Goal: Information Seeking & Learning: Learn about a topic

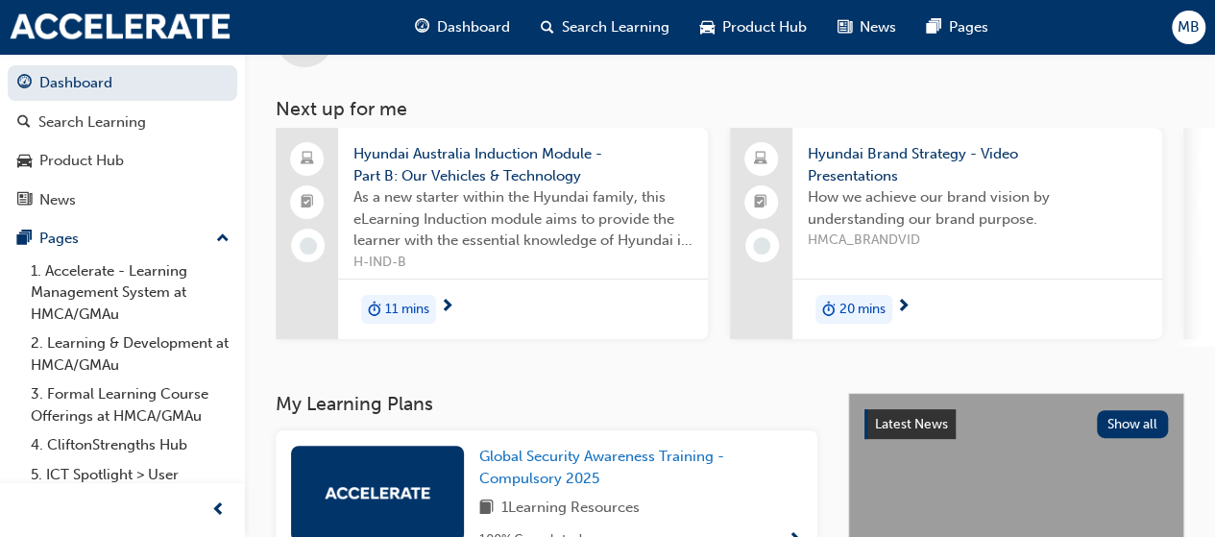
scroll to position [69, 0]
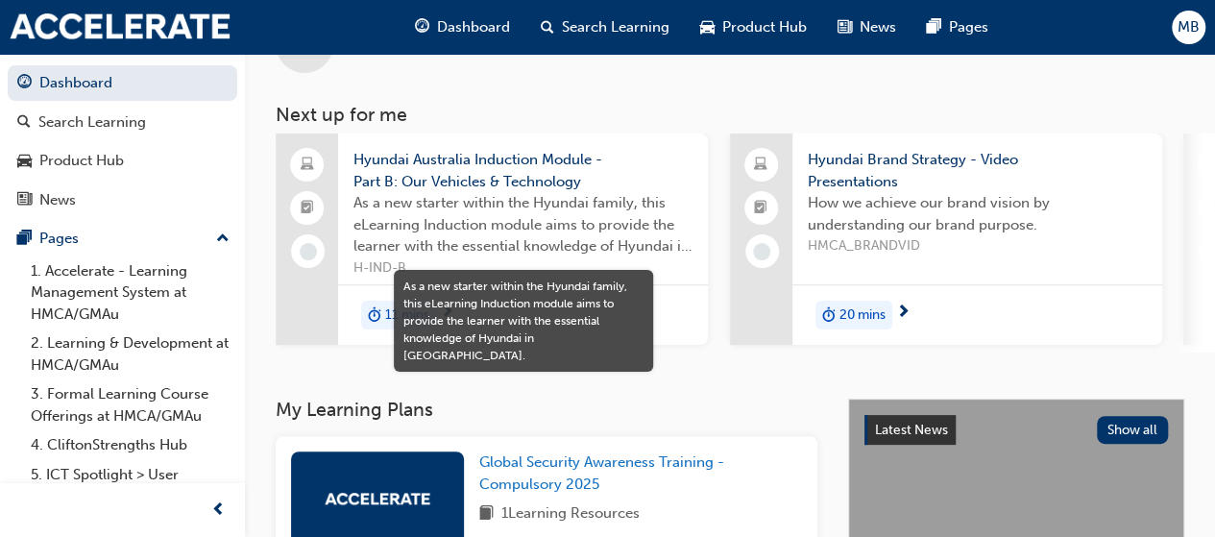
click at [619, 256] on span "As a new starter within the Hyundai family, this eLearning Induction module aim…" at bounding box center [522, 224] width 339 height 65
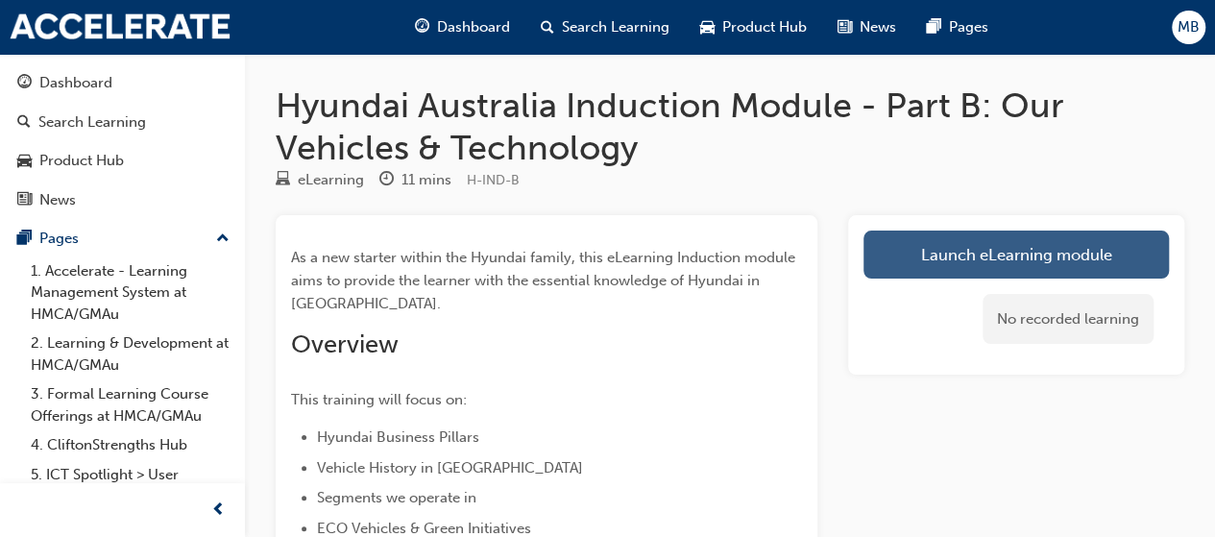
click at [971, 253] on link "Launch eLearning module" at bounding box center [1015, 254] width 305 height 48
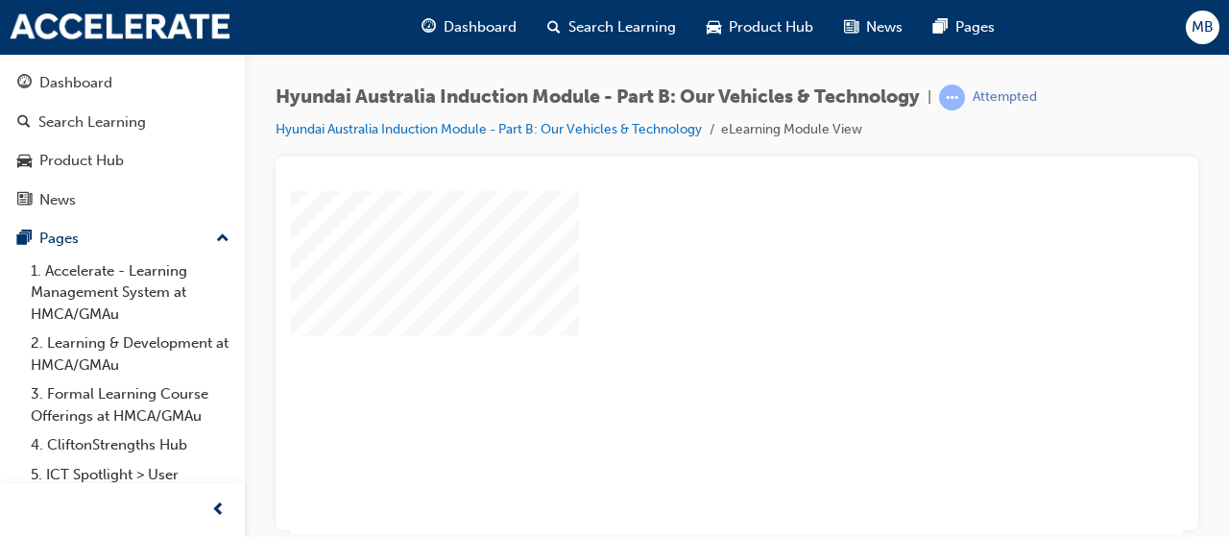
click at [682, 306] on div "play" at bounding box center [682, 306] width 0 height 0
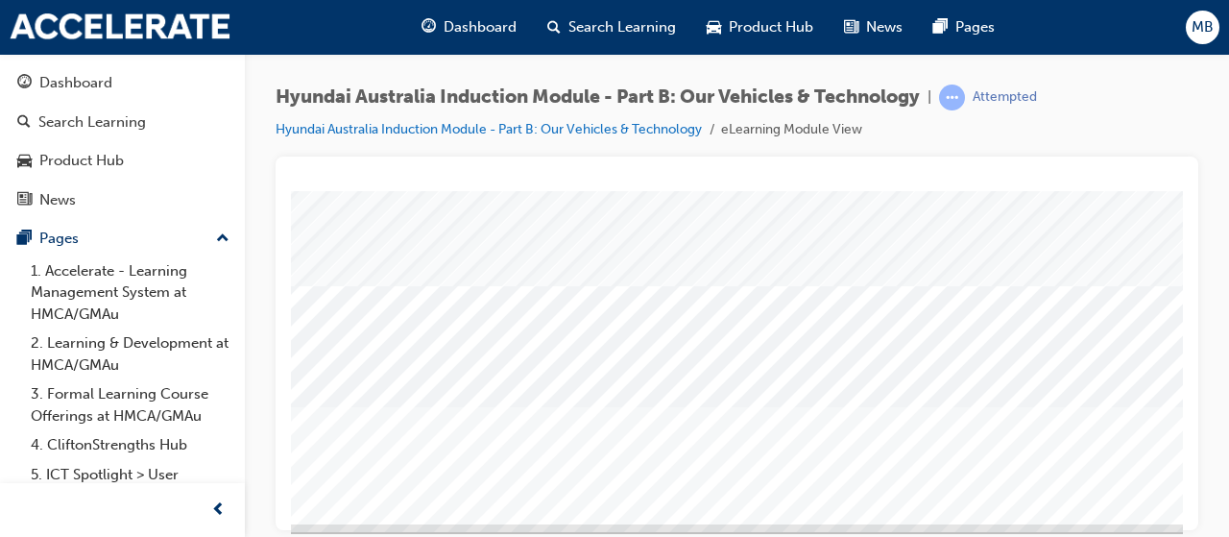
scroll to position [344, 0]
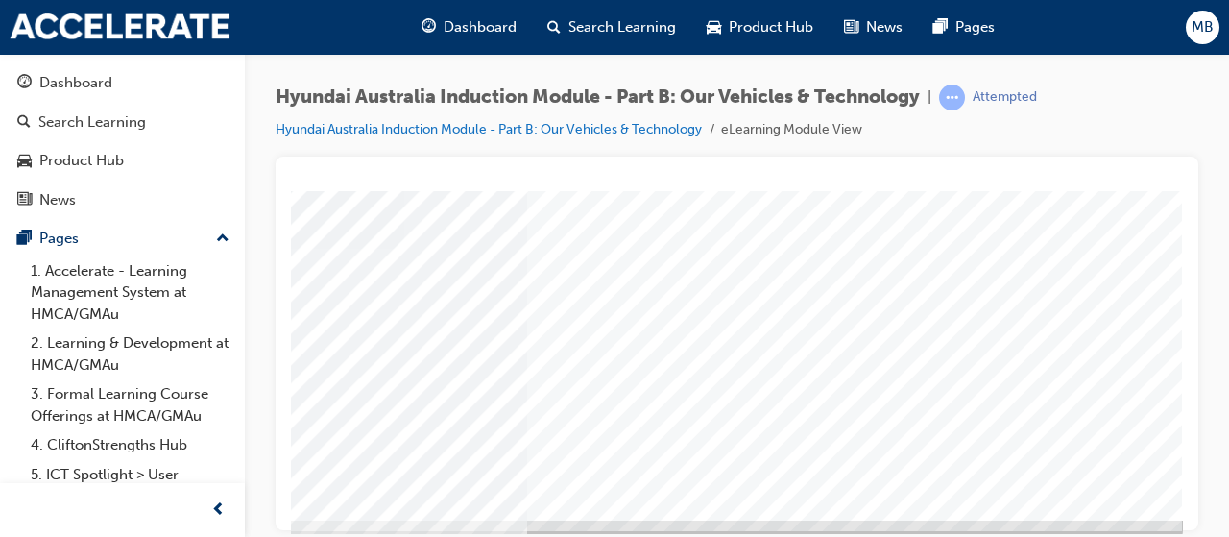
scroll to position [364, 427]
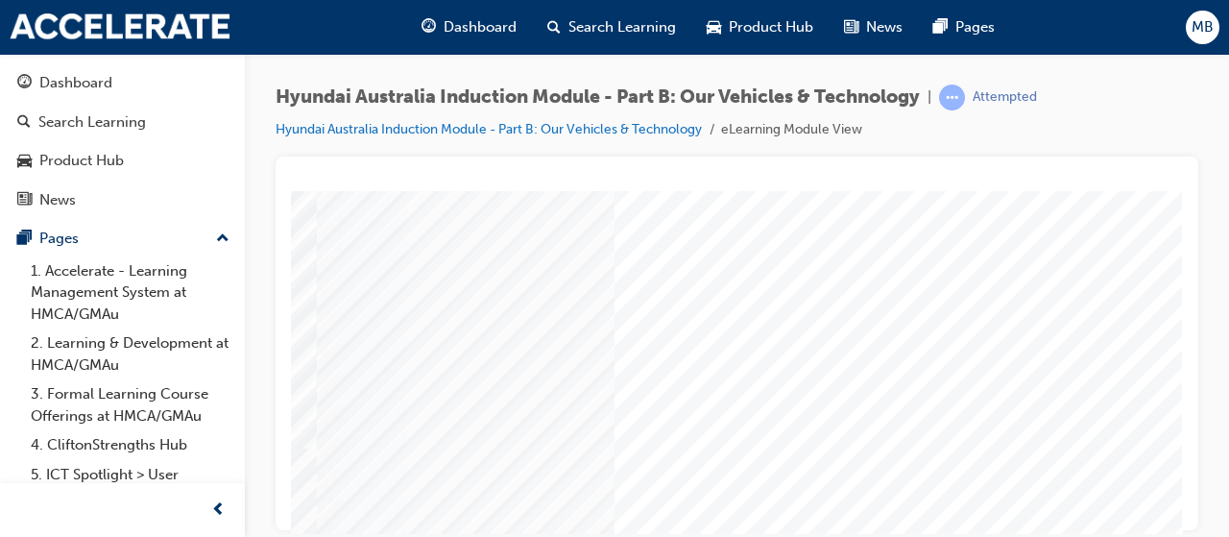
scroll to position [392, 426]
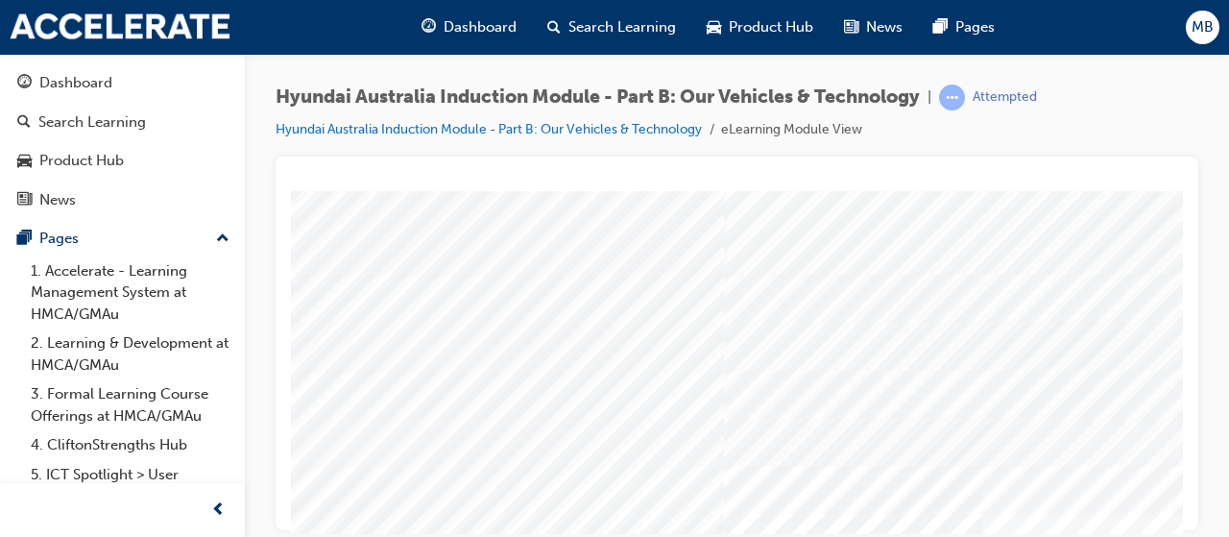
scroll to position [153, 0]
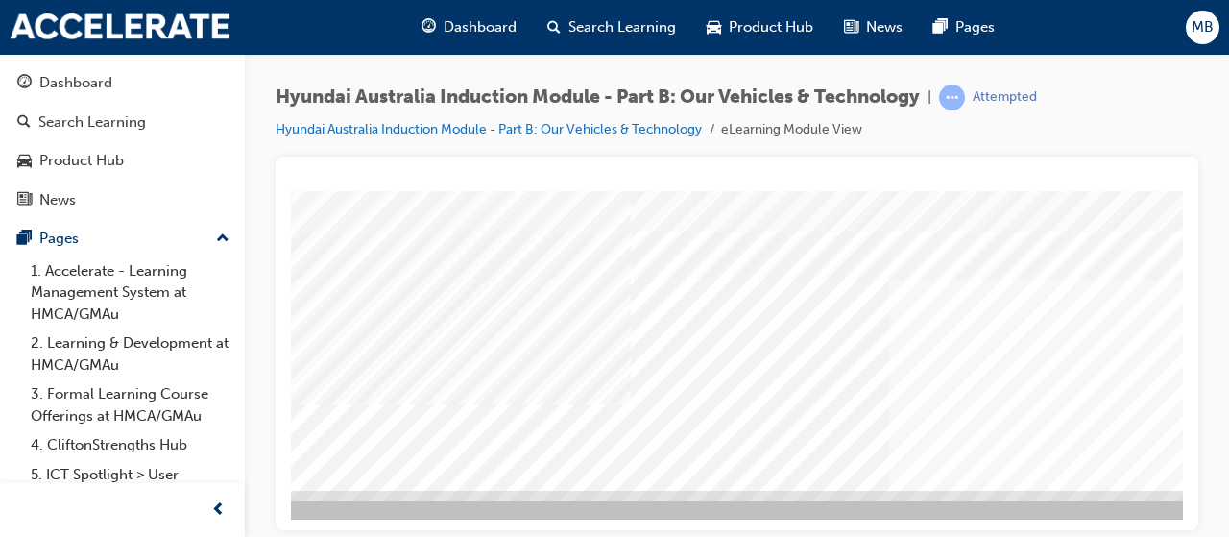
scroll to position [392, 428]
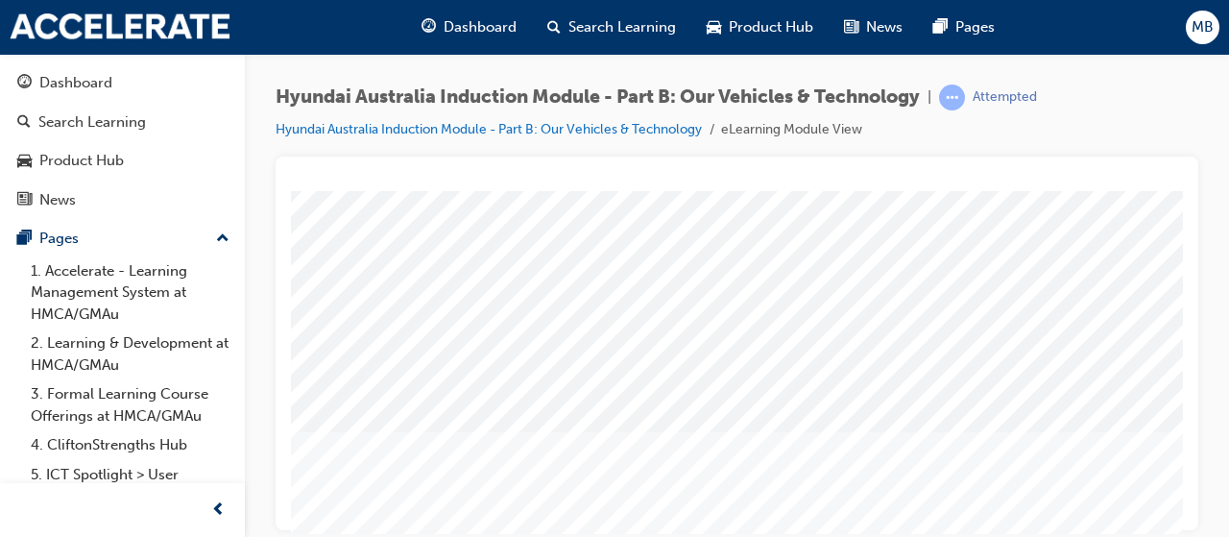
scroll to position [313, 428]
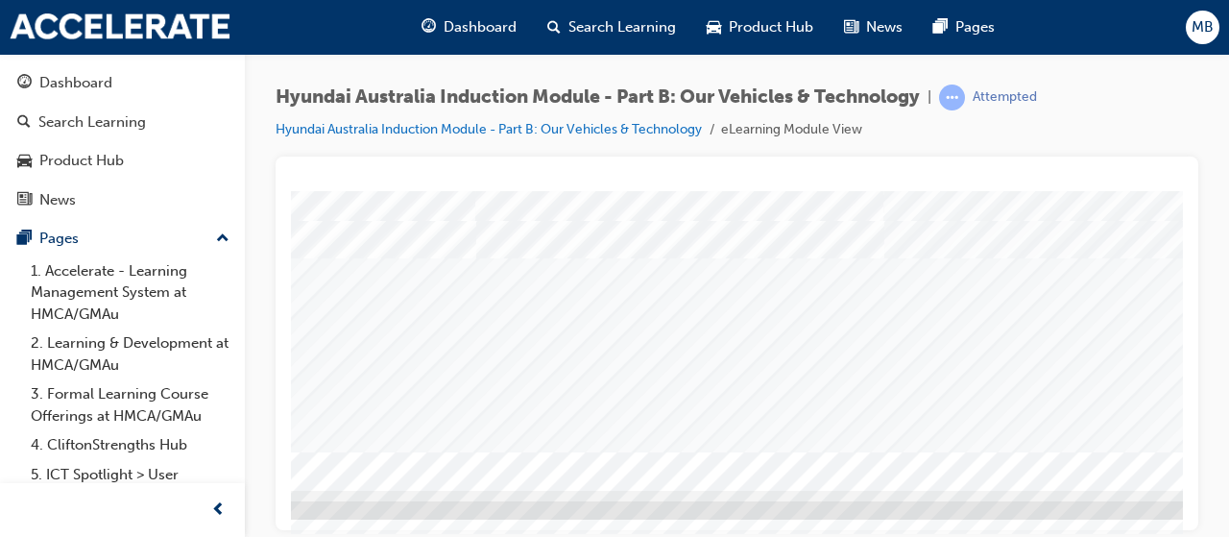
scroll to position [0, 256]
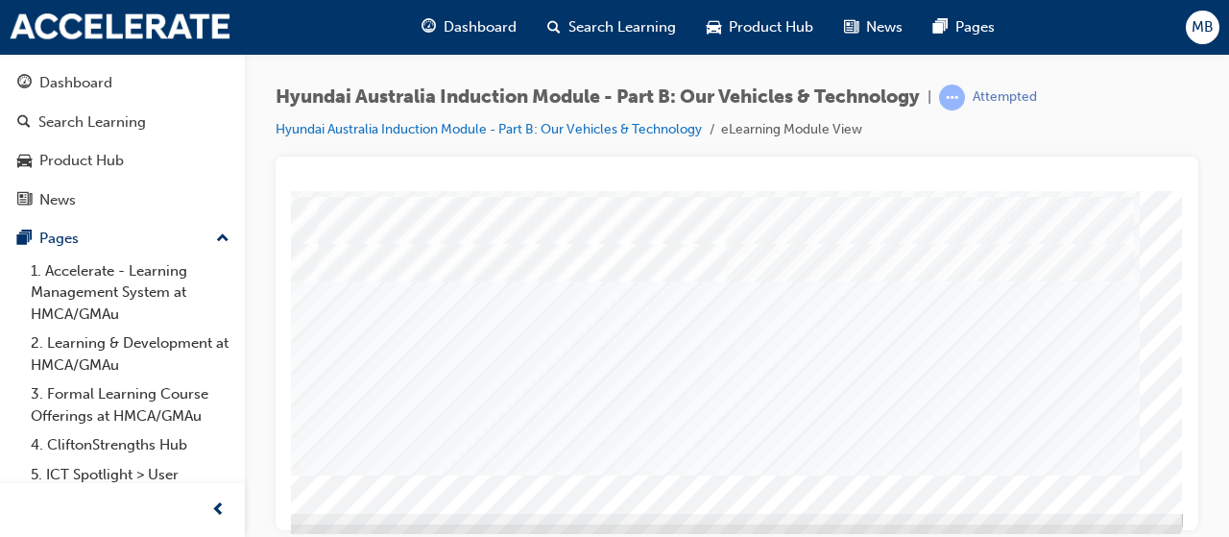
scroll to position [374, 428]
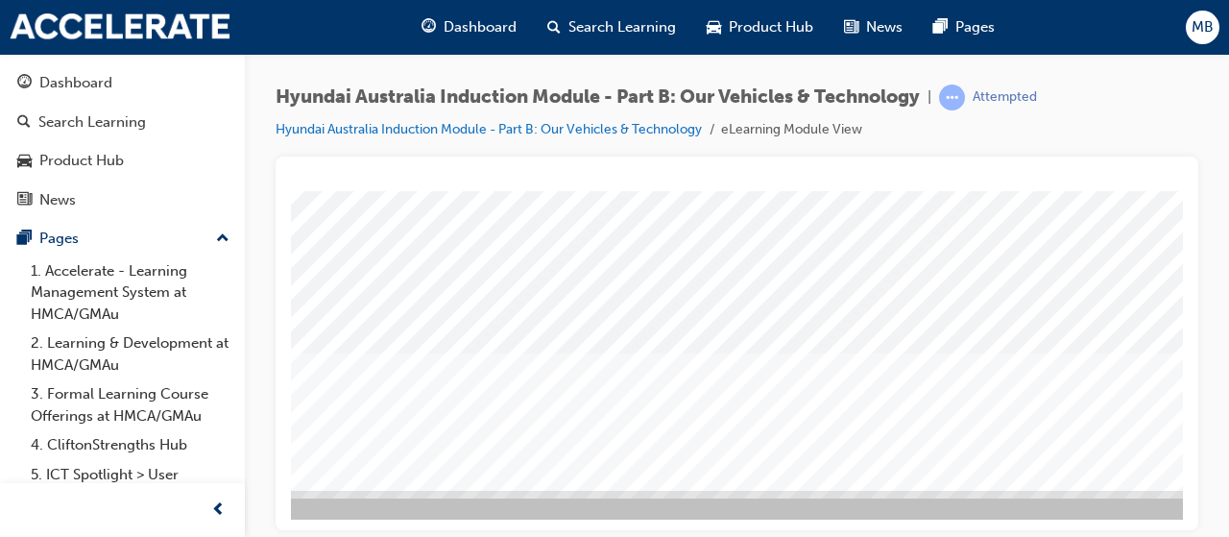
scroll to position [392, 428]
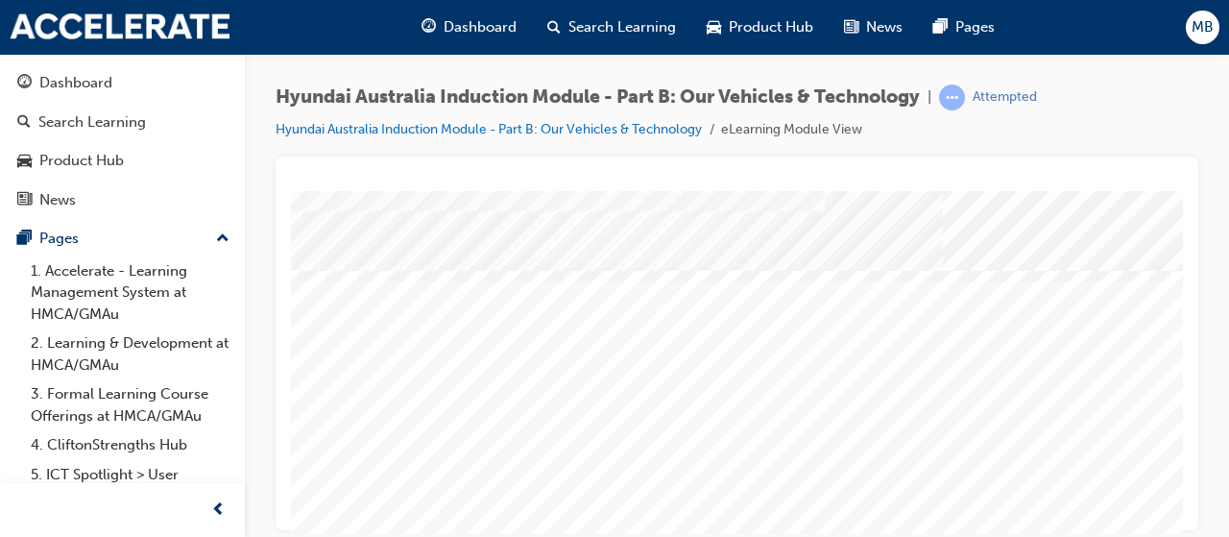
scroll to position [290, 0]
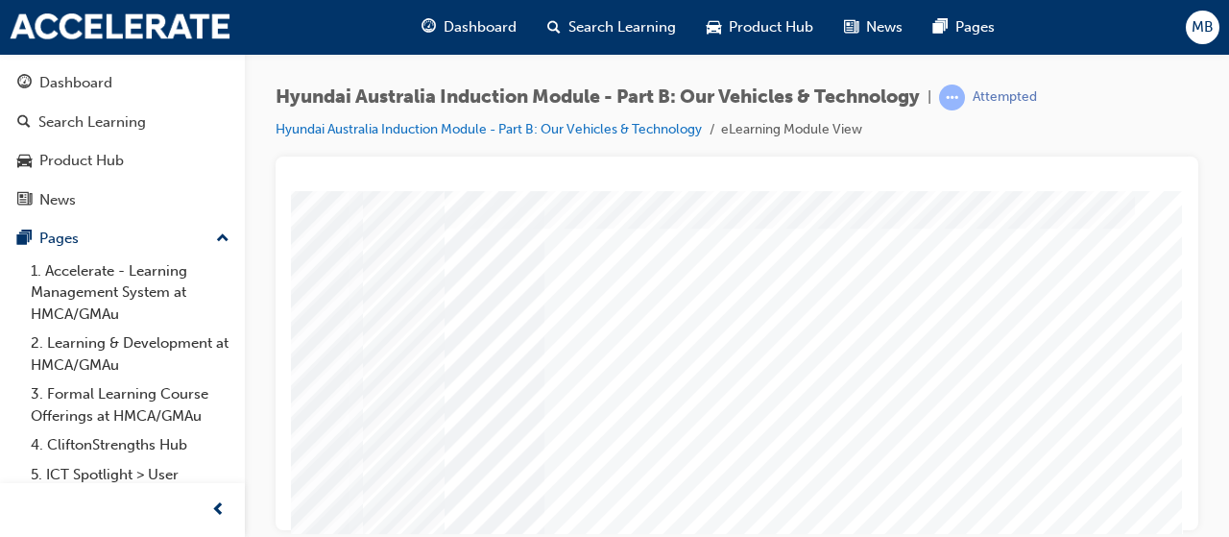
scroll to position [0, 428]
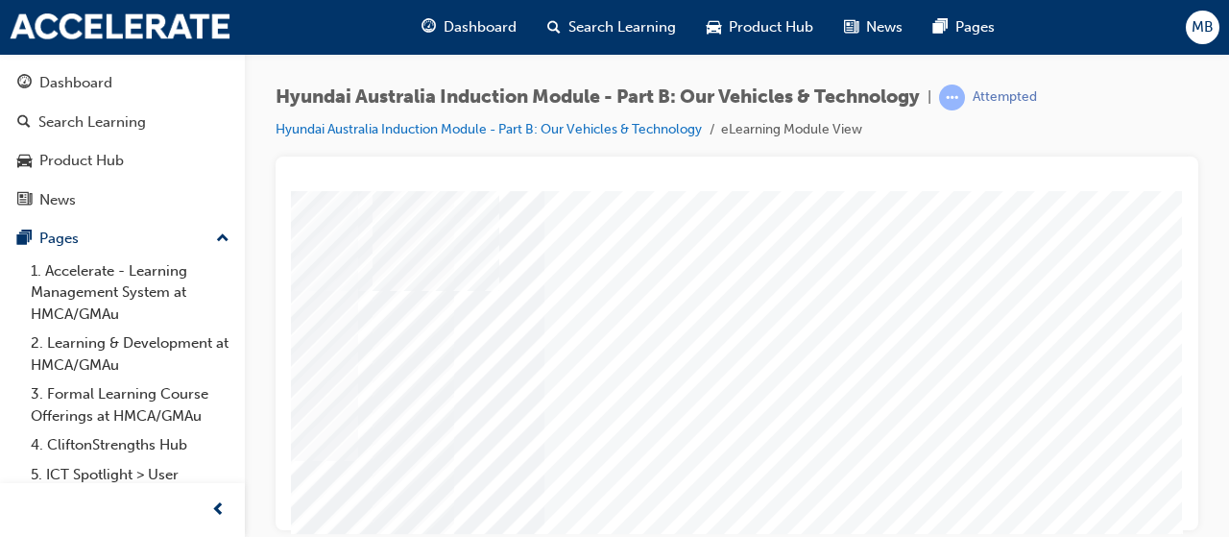
scroll to position [177, 428]
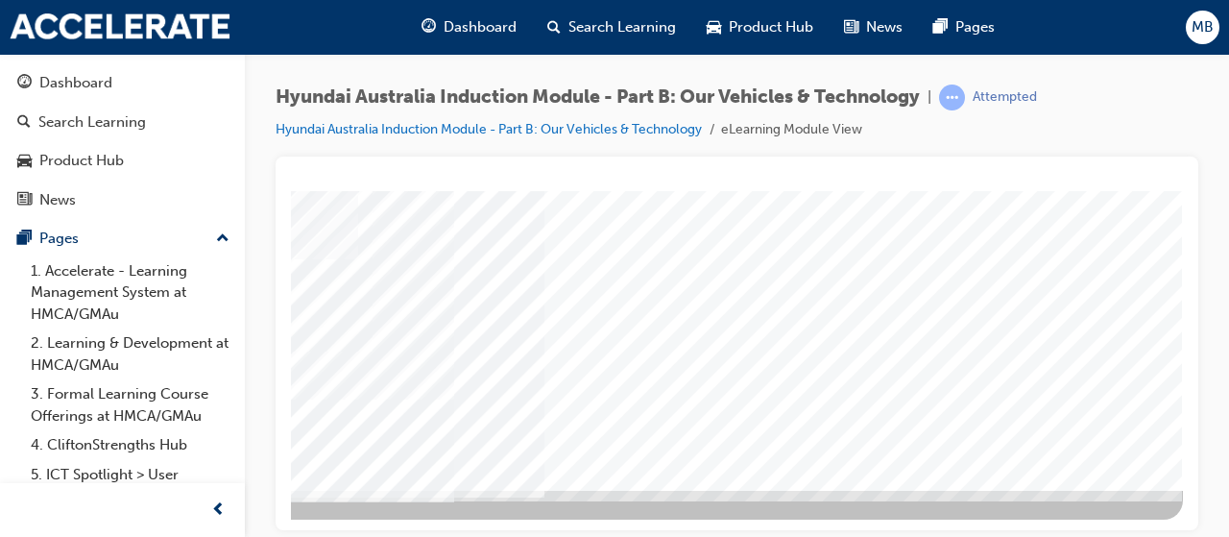
click at [791, 122] on li "eLearning Module View" at bounding box center [791, 130] width 141 height 22
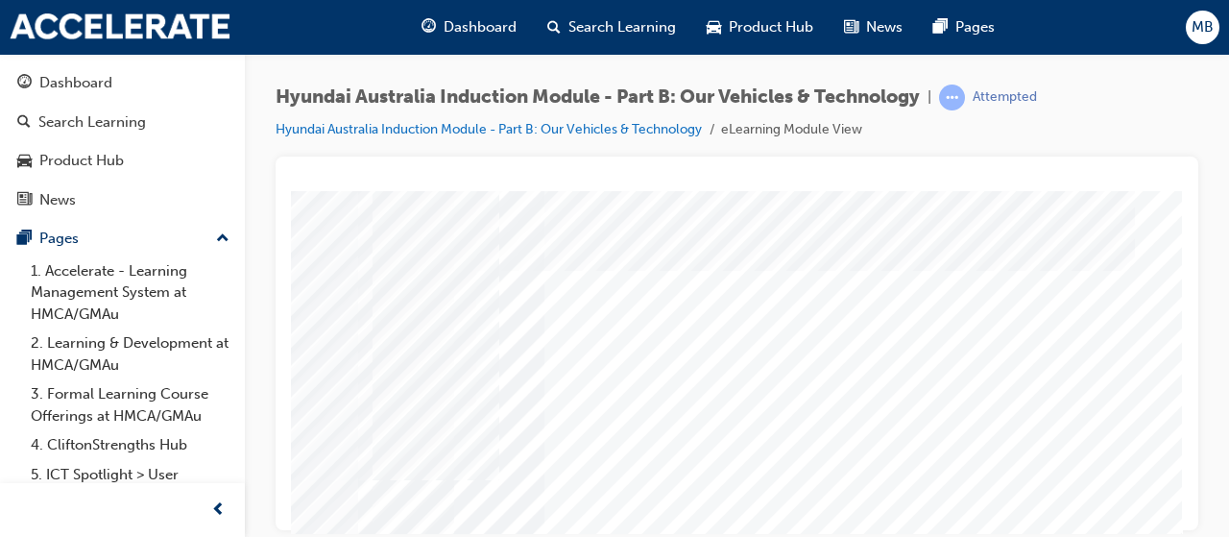
scroll to position [0, 424]
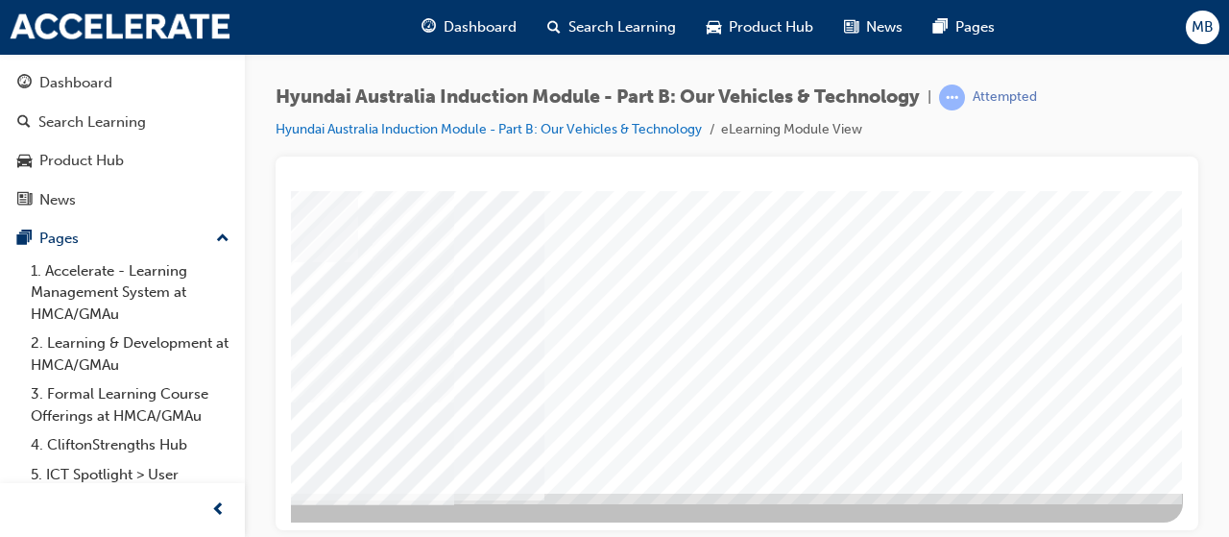
scroll to position [386, 428]
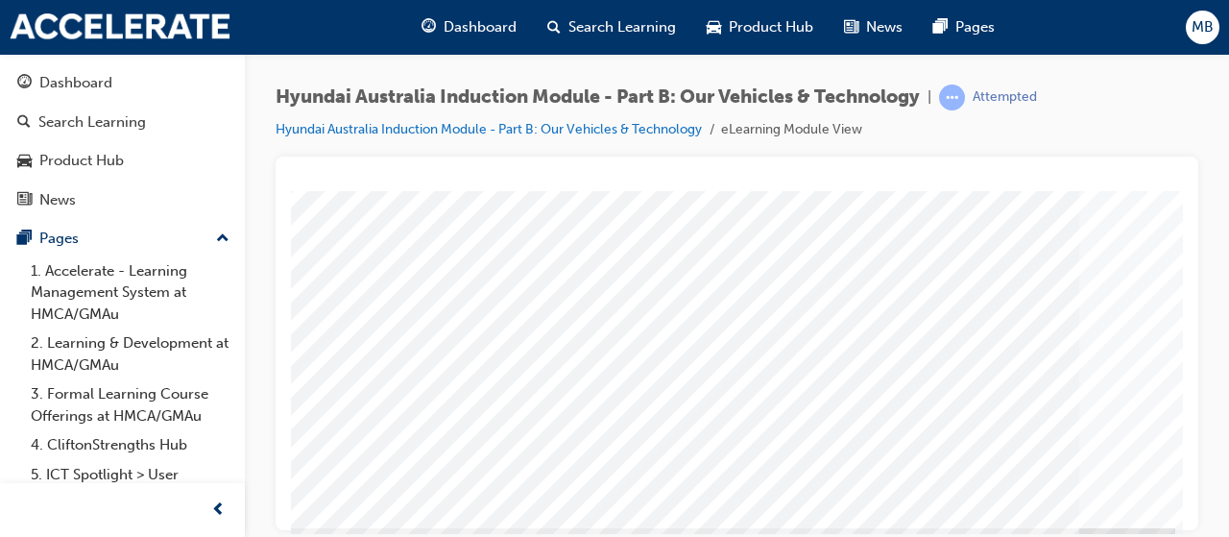
scroll to position [348, 428]
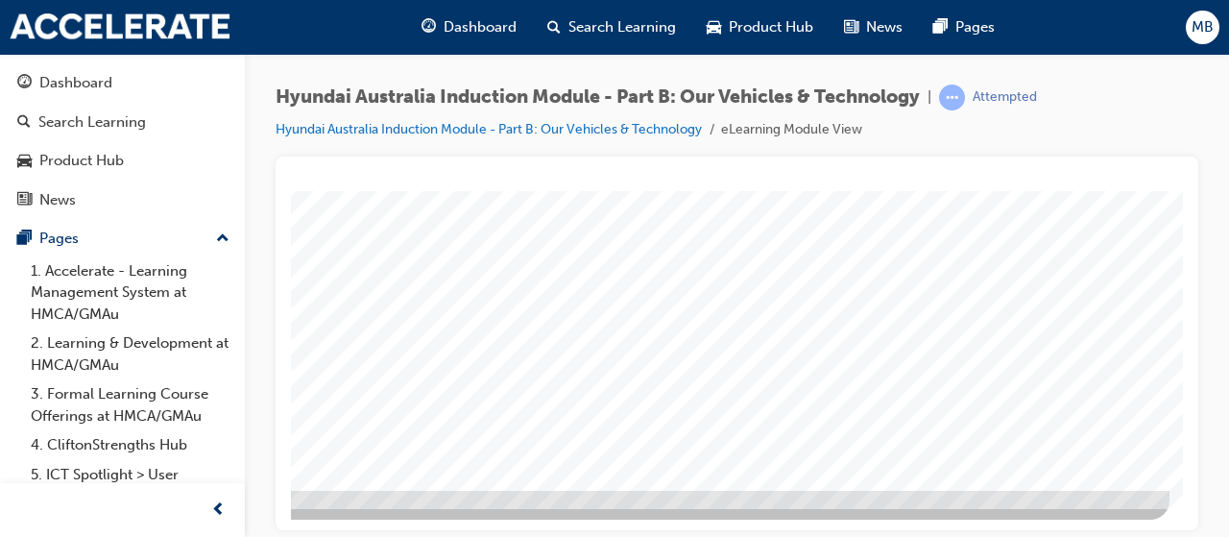
scroll to position [389, 428]
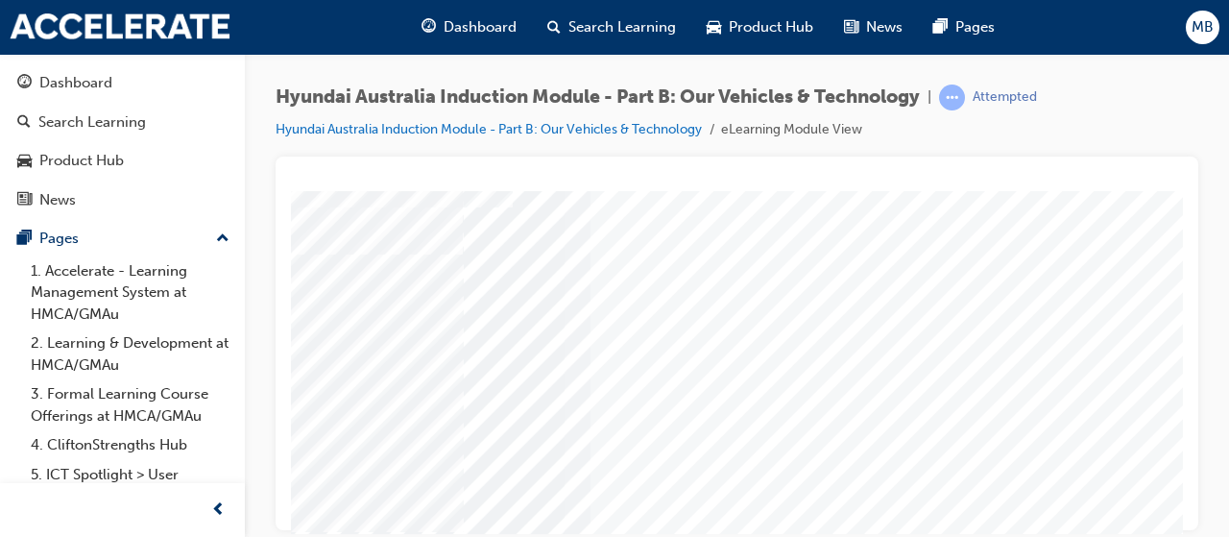
scroll to position [325, 0]
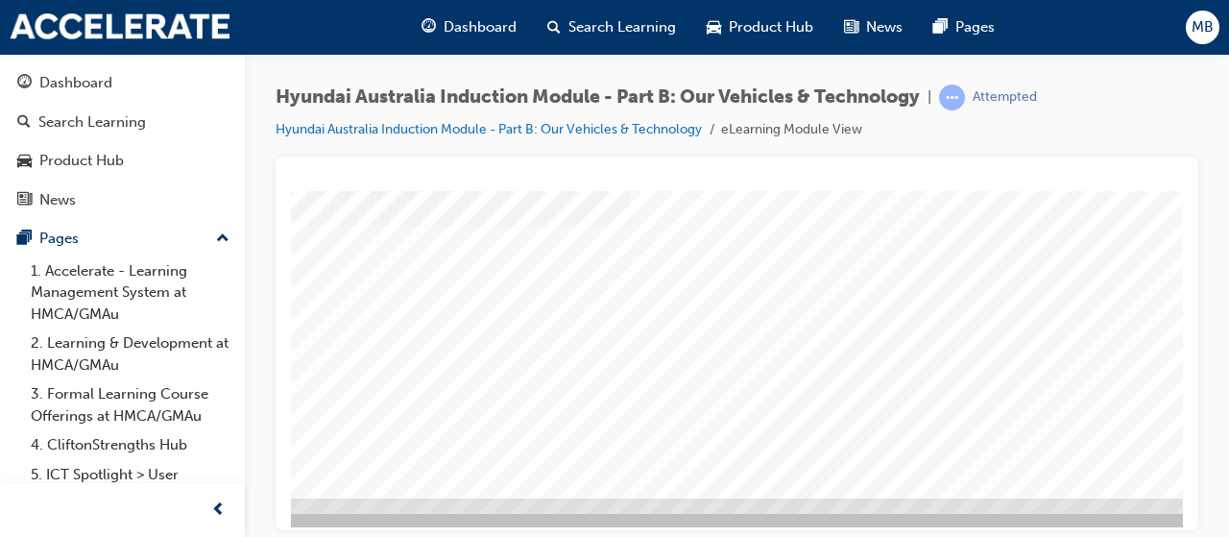
scroll to position [384, 428]
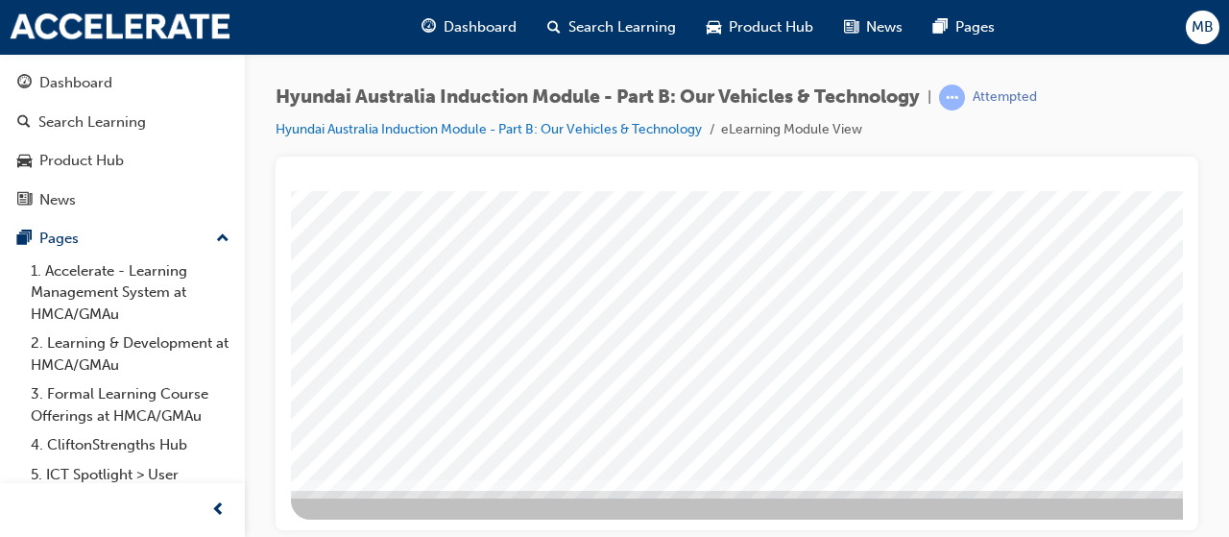
scroll to position [392, 428]
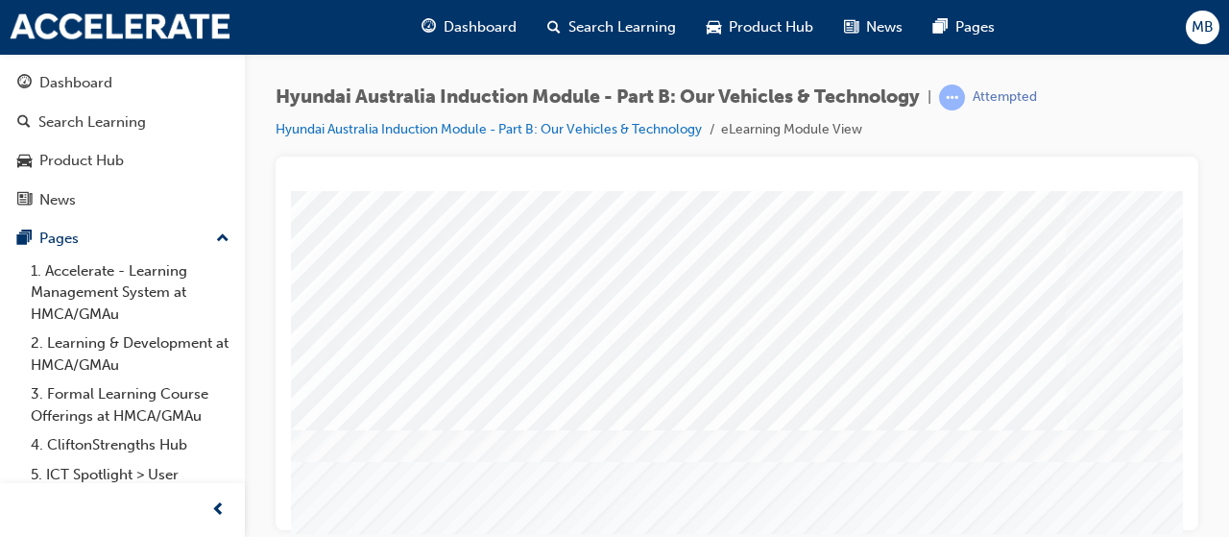
scroll to position [177, 31]
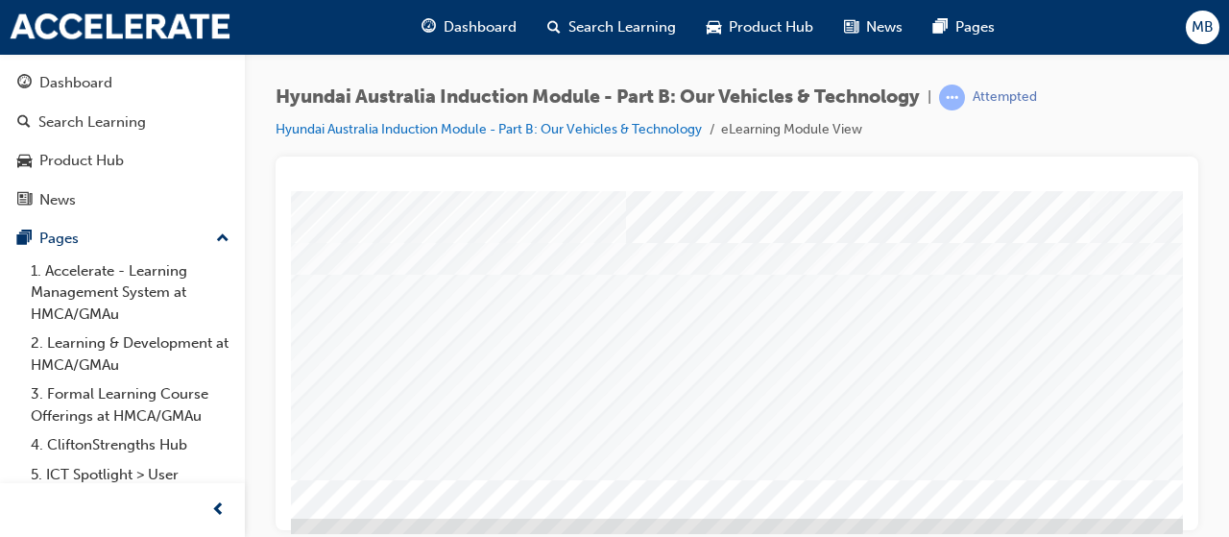
scroll to position [379, 0]
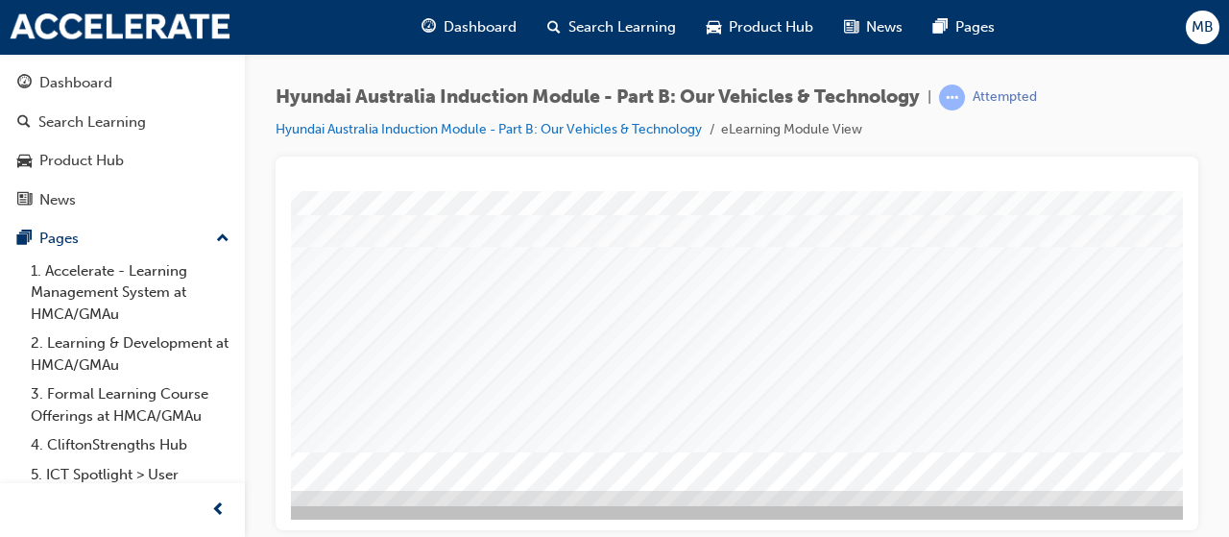
scroll to position [390, 428]
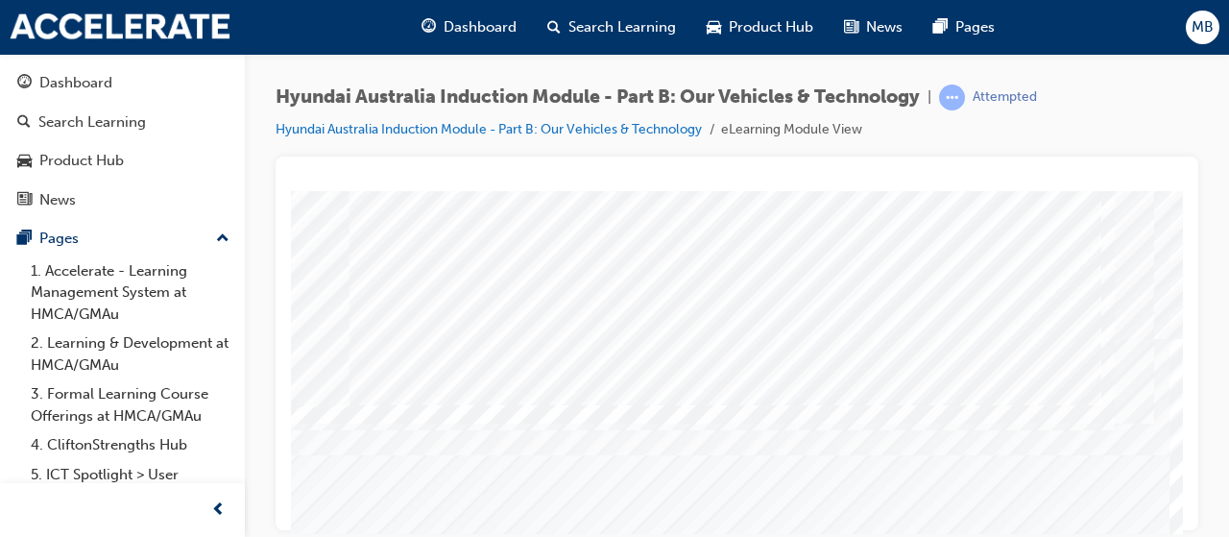
scroll to position [392, 428]
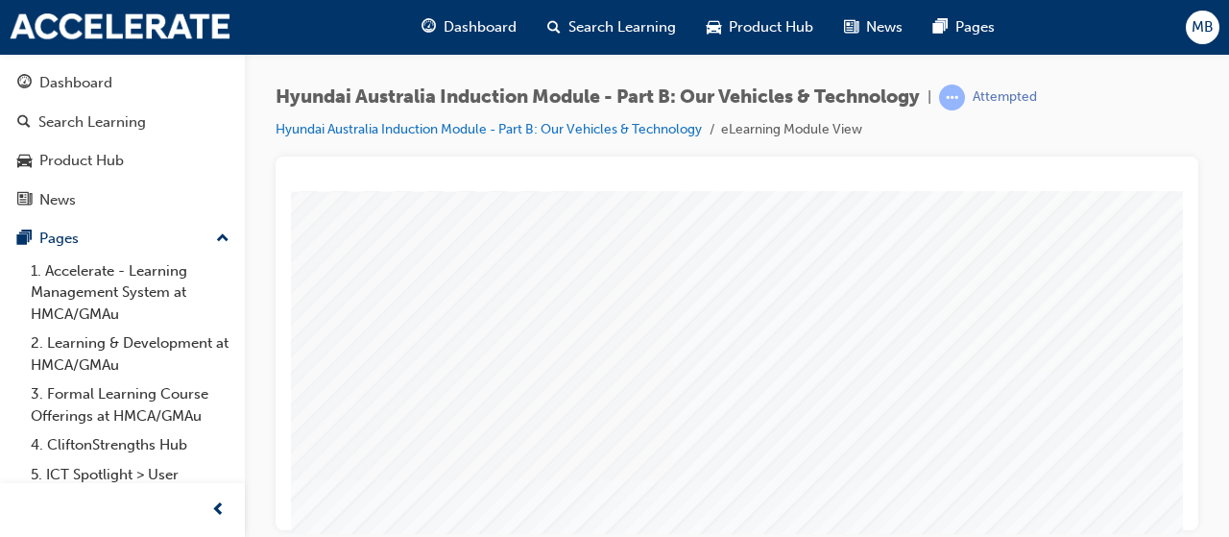
scroll to position [143, 2]
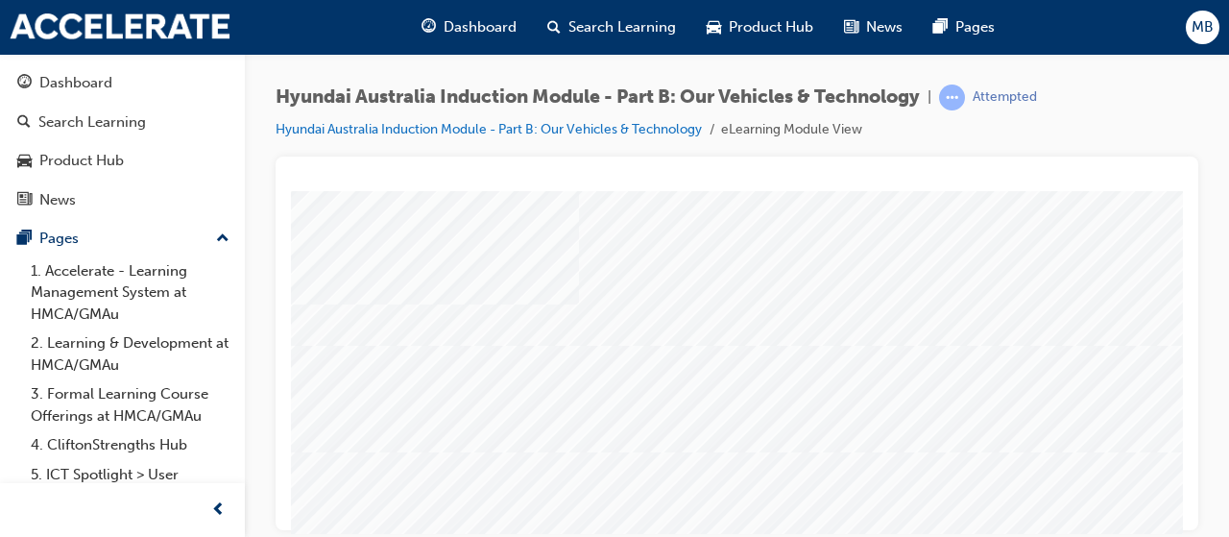
scroll to position [0, 0]
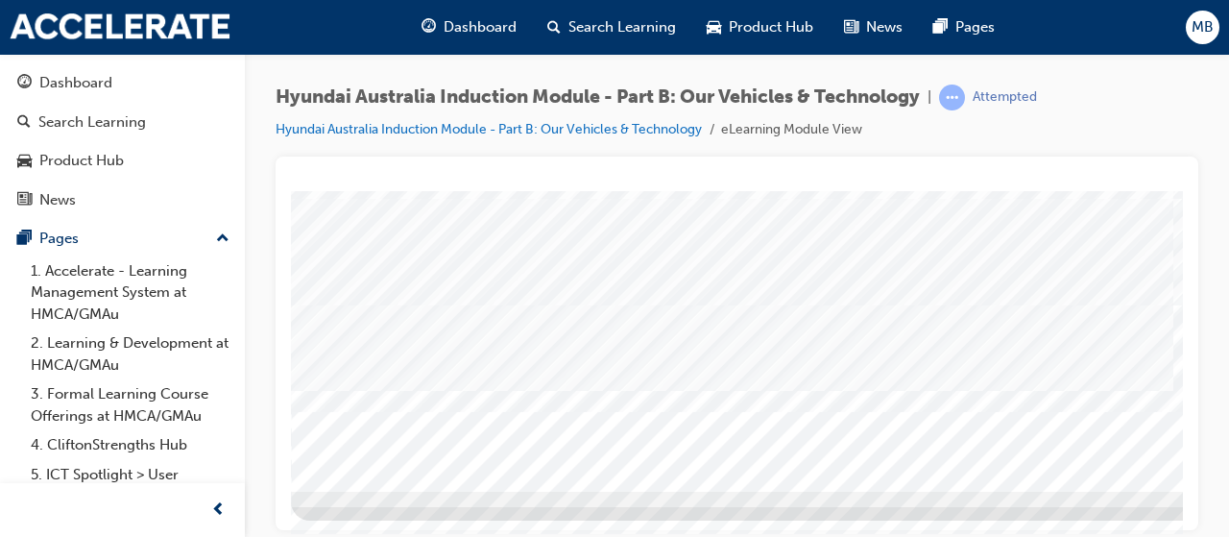
scroll to position [391, 3]
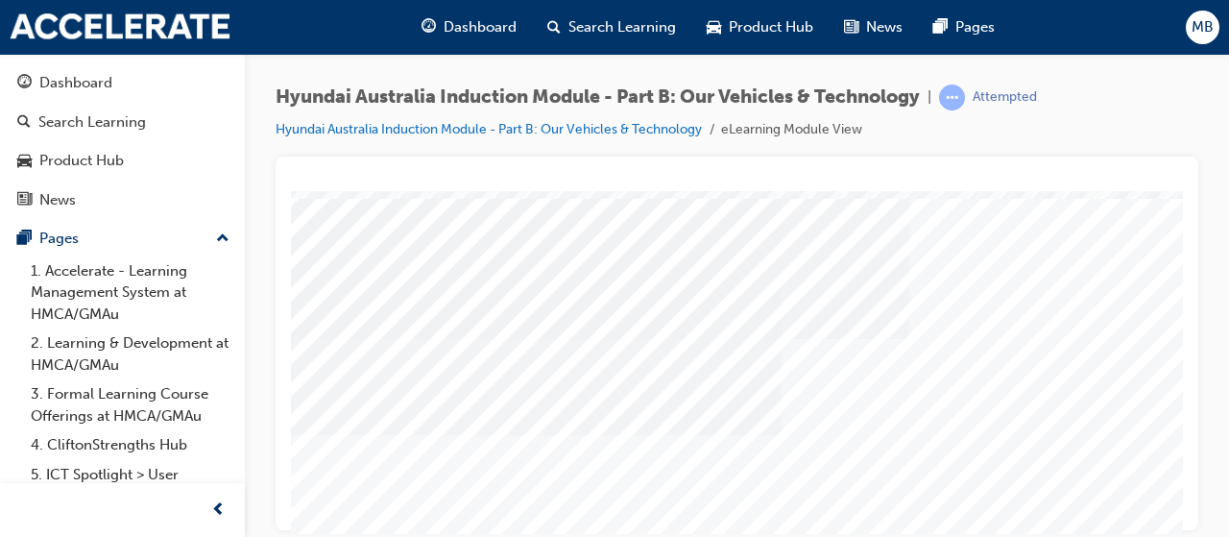
scroll to position [256, 13]
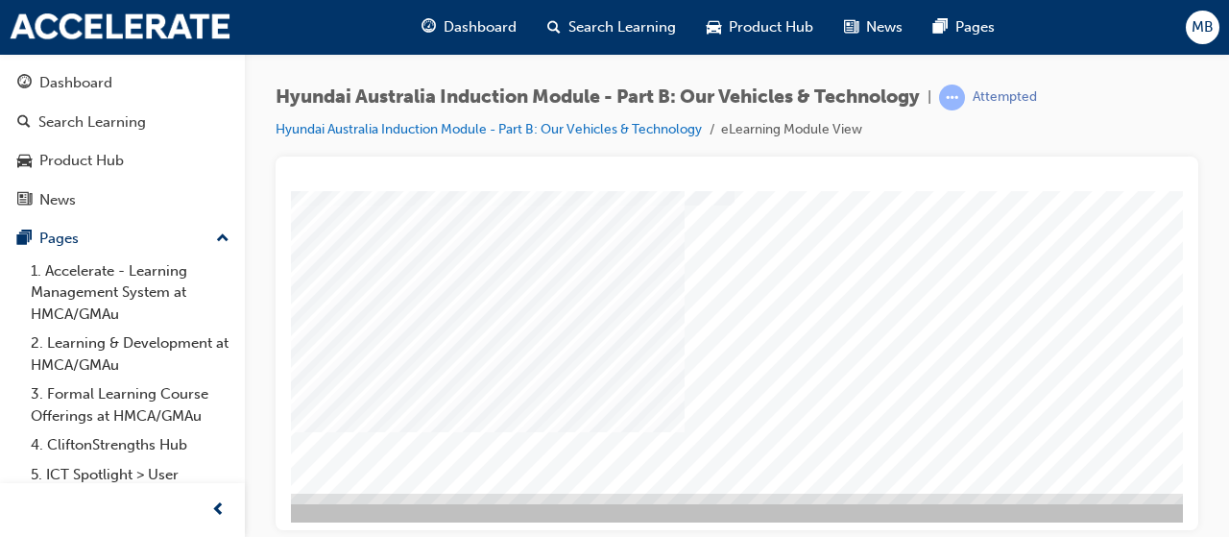
scroll to position [389, 190]
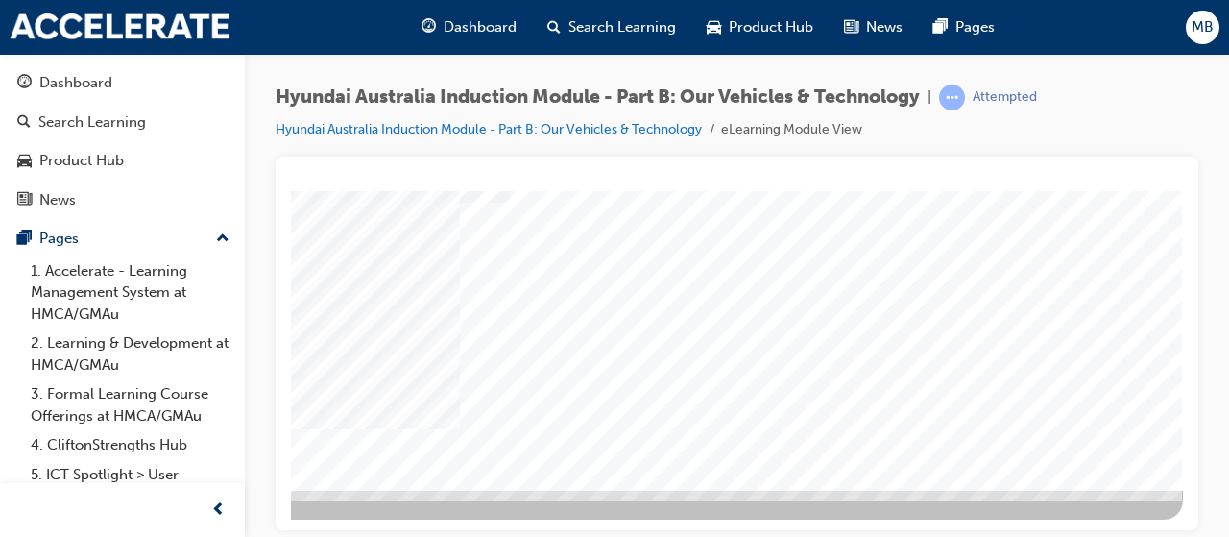
scroll to position [390, 428]
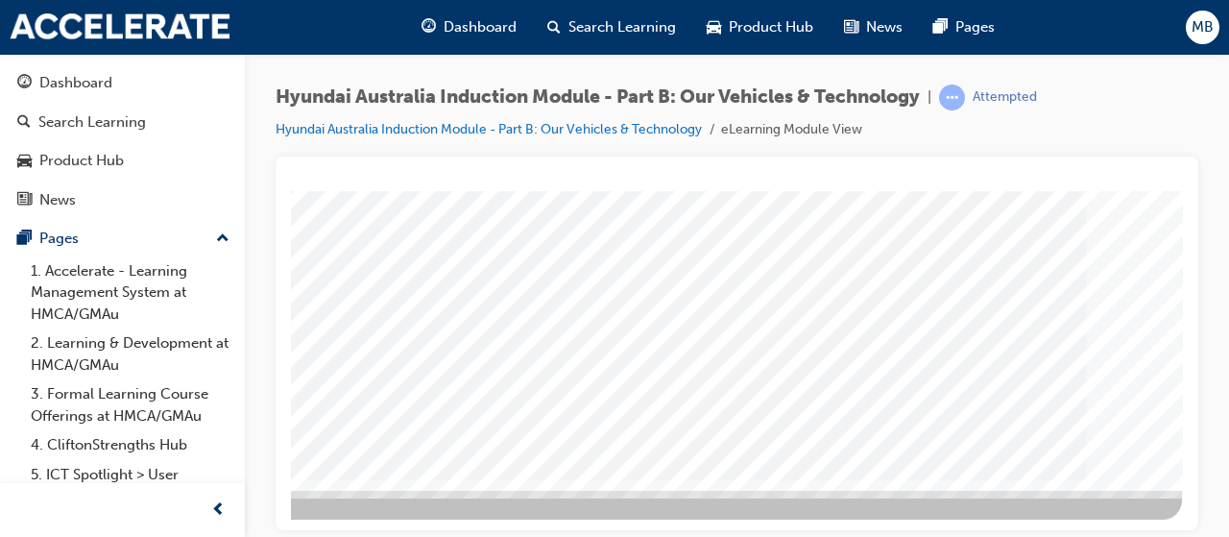
scroll to position [392, 428]
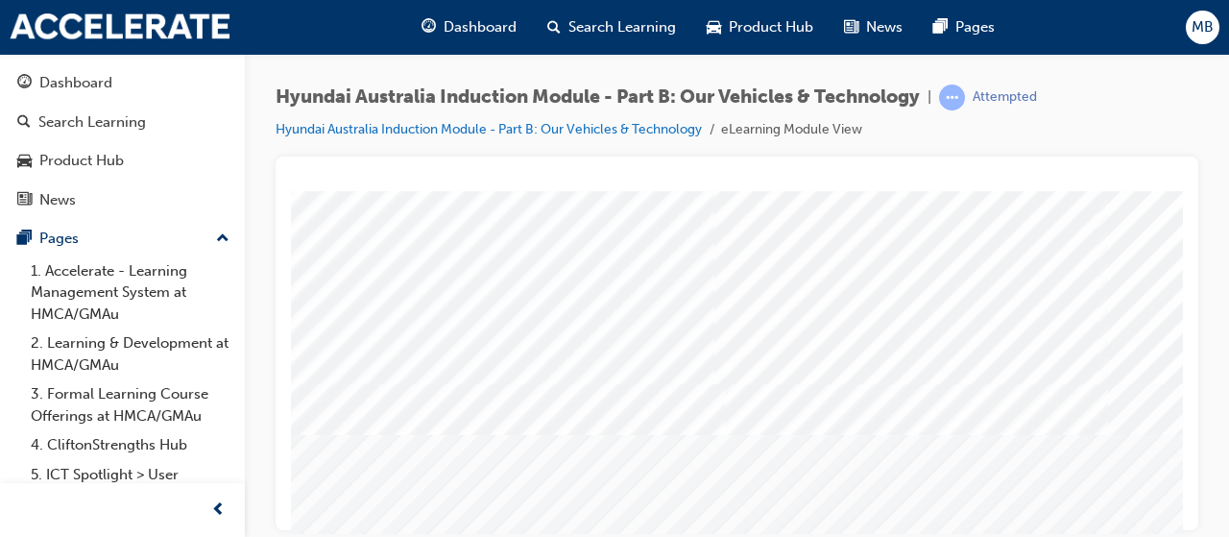
scroll to position [240, 12]
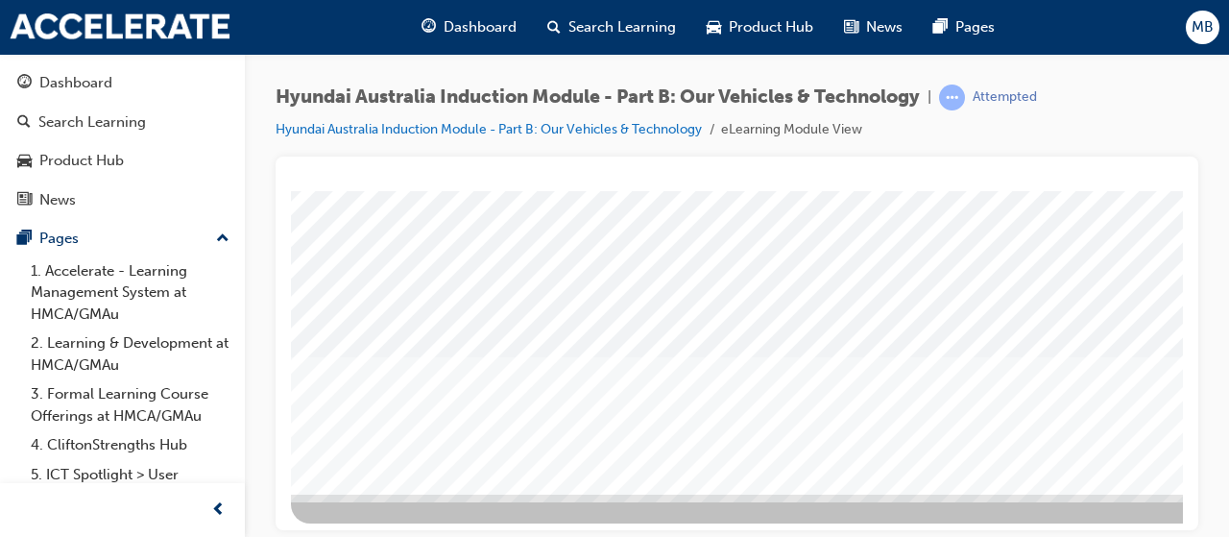
scroll to position [388, 428]
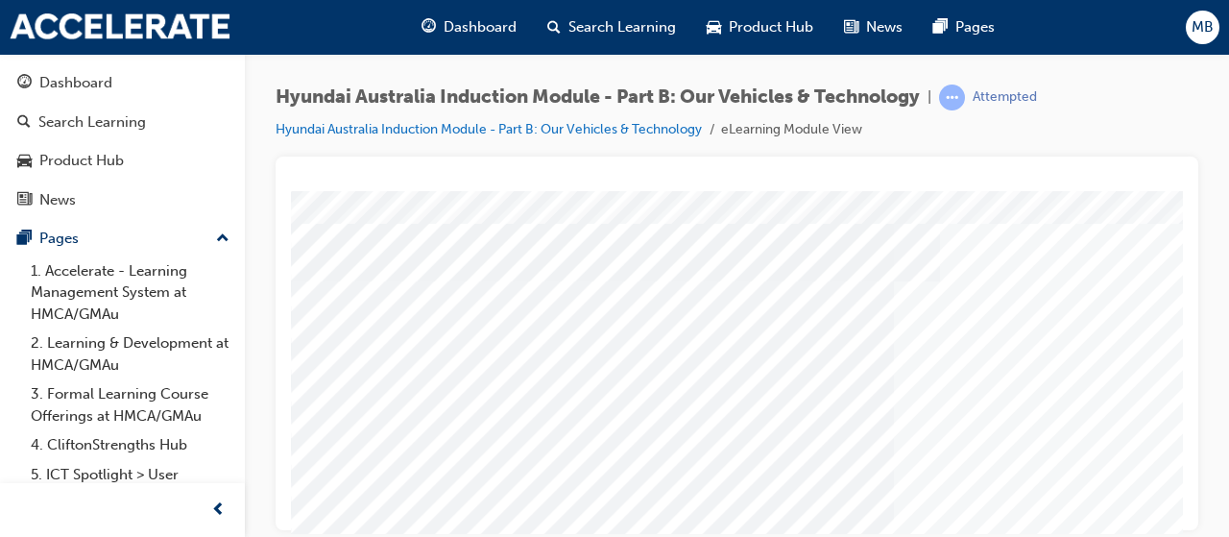
scroll to position [292, 0]
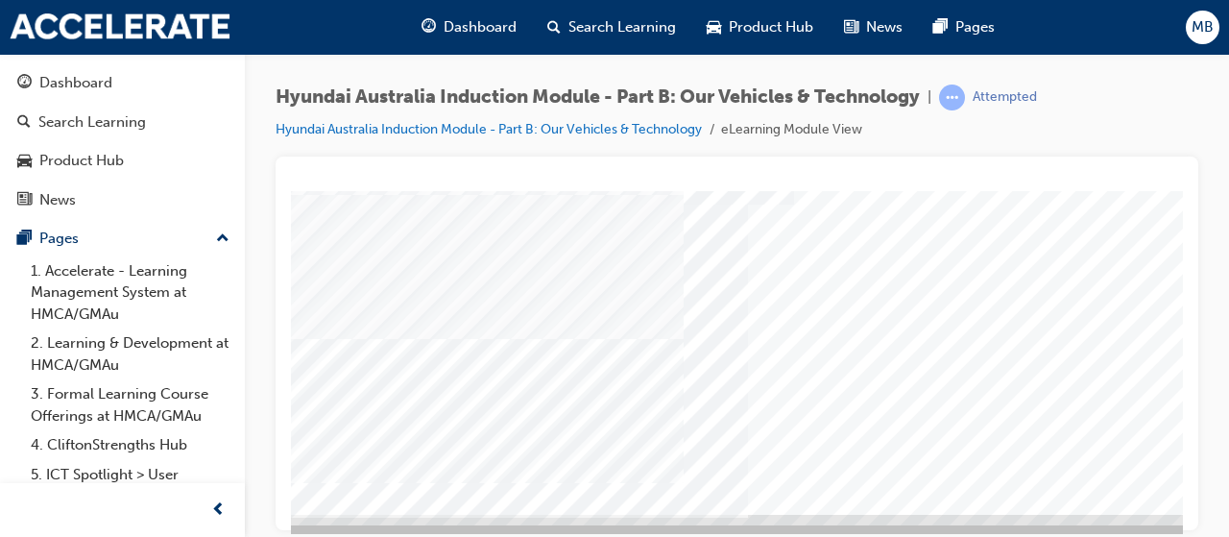
scroll to position [368, 127]
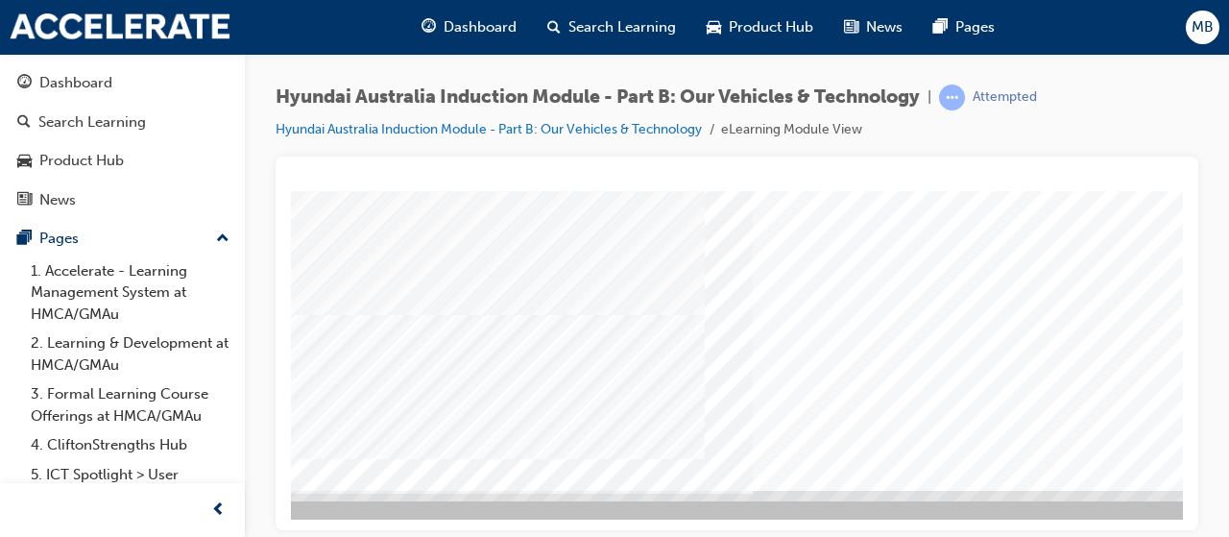
scroll to position [392, 108]
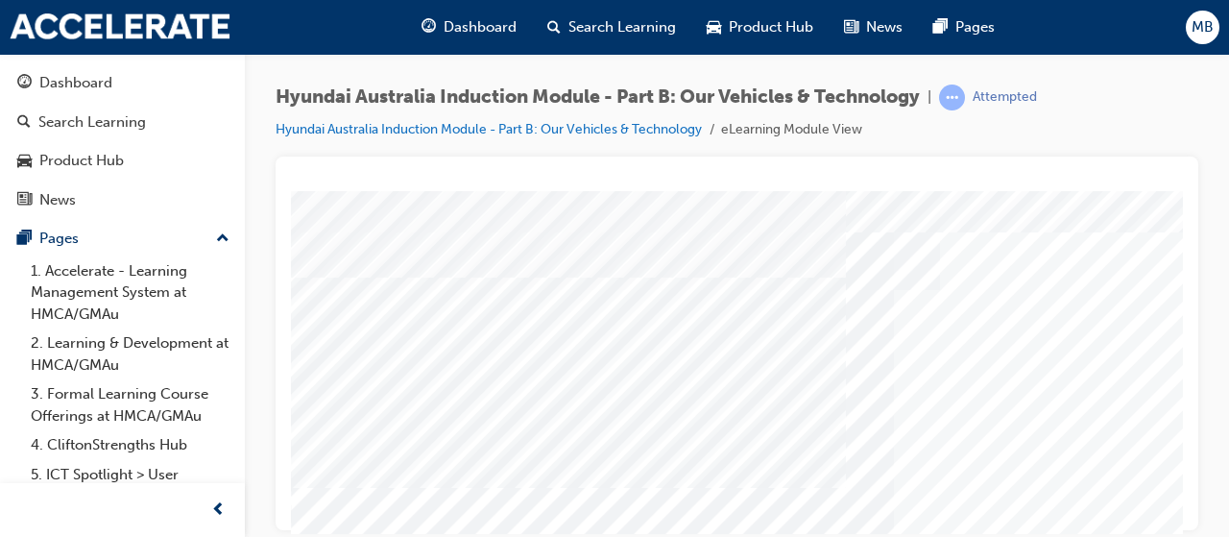
scroll to position [282, 1]
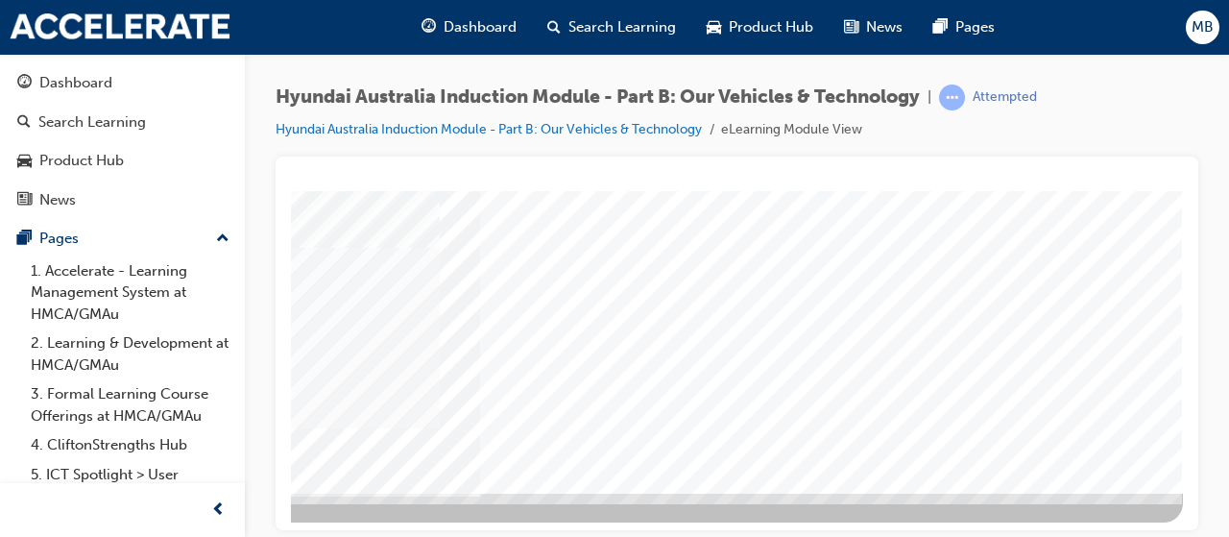
scroll to position [388, 424]
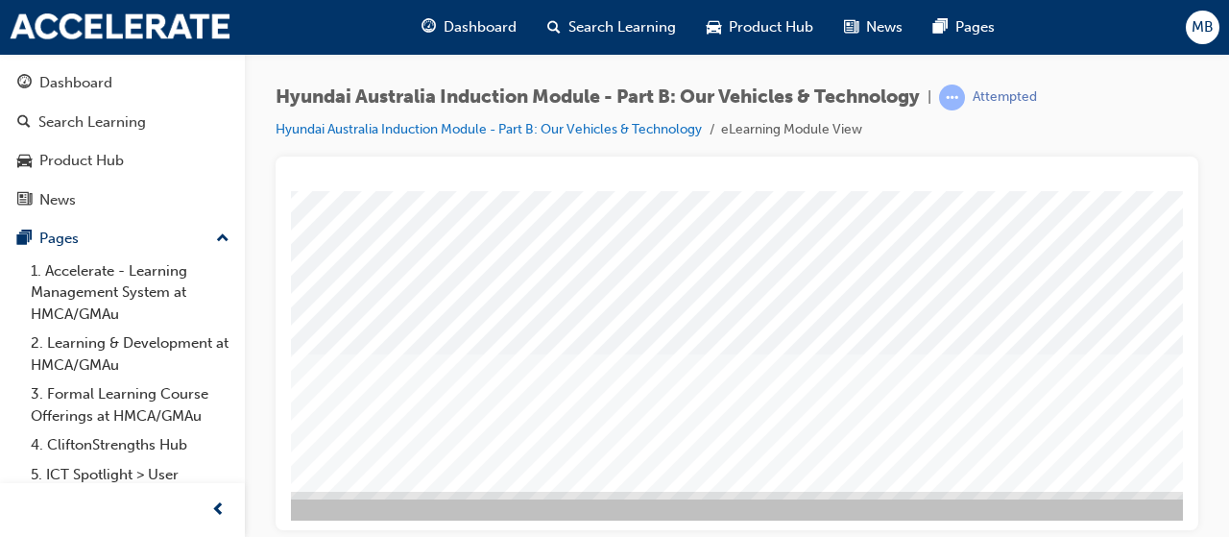
scroll to position [391, 428]
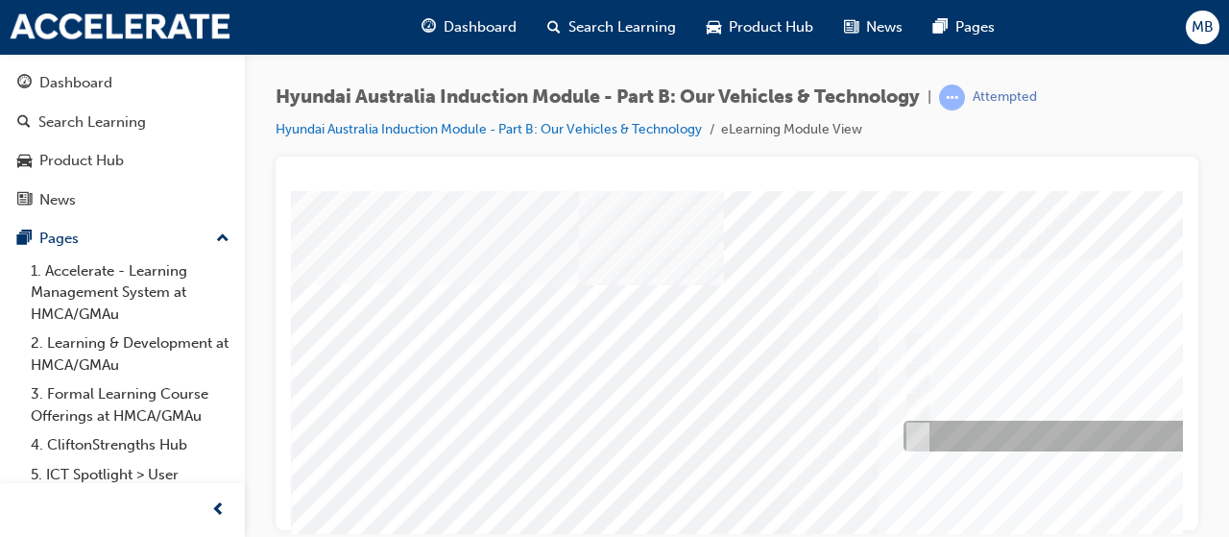
scroll to position [0, 0]
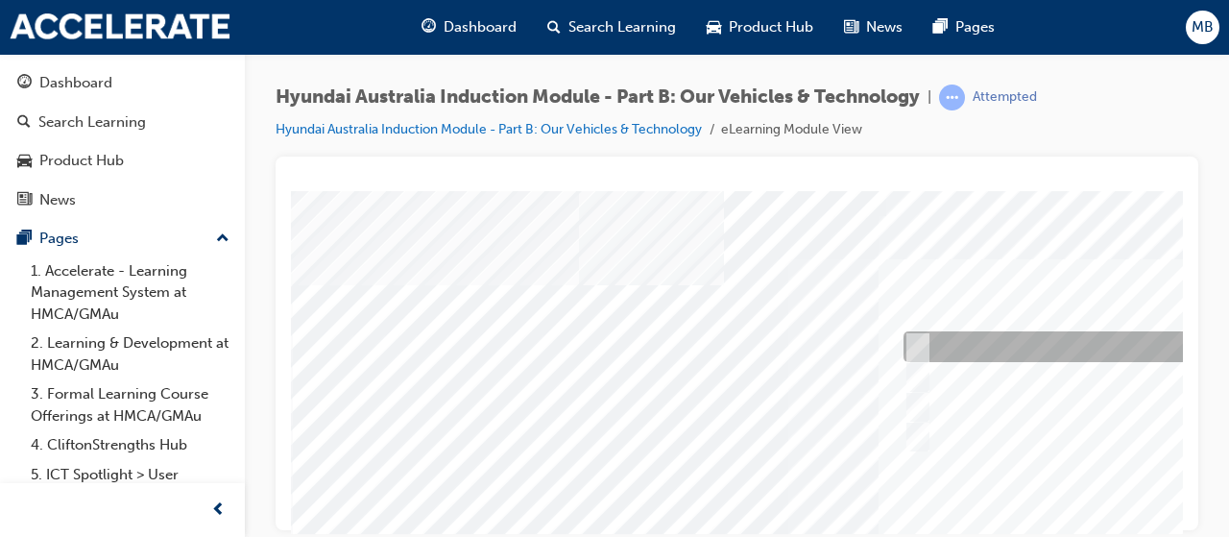
click at [920, 336] on input "Performance" at bounding box center [913, 346] width 21 height 21
checkbox input "true"
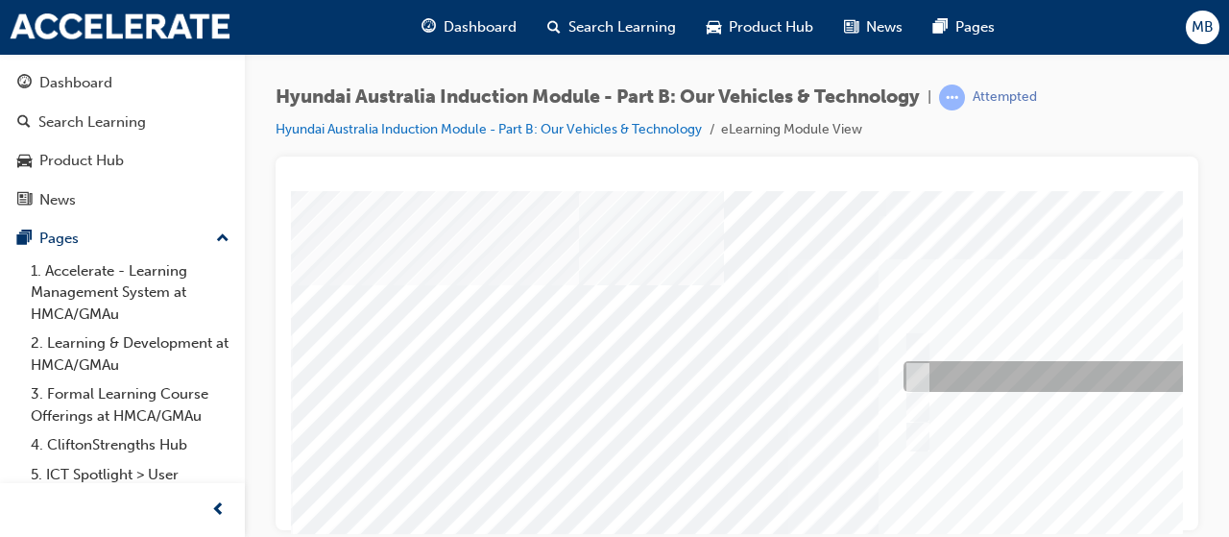
click at [917, 384] on input "Electrification" at bounding box center [913, 376] width 21 height 21
checkbox input "true"
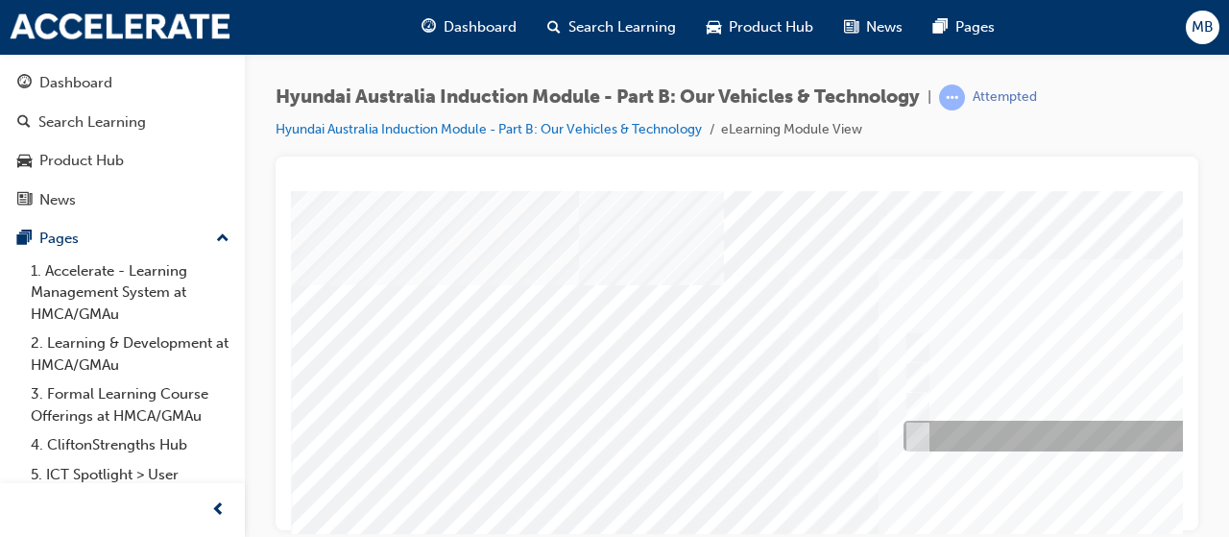
click at [921, 433] on input "Technology" at bounding box center [913, 435] width 21 height 21
checkbox input "true"
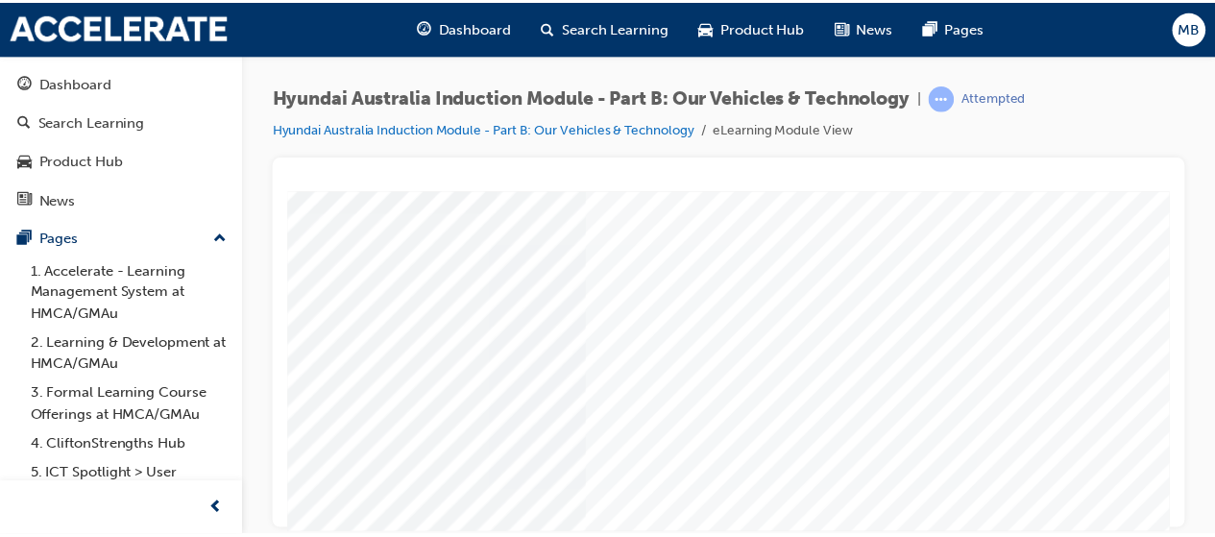
scroll to position [343, 288]
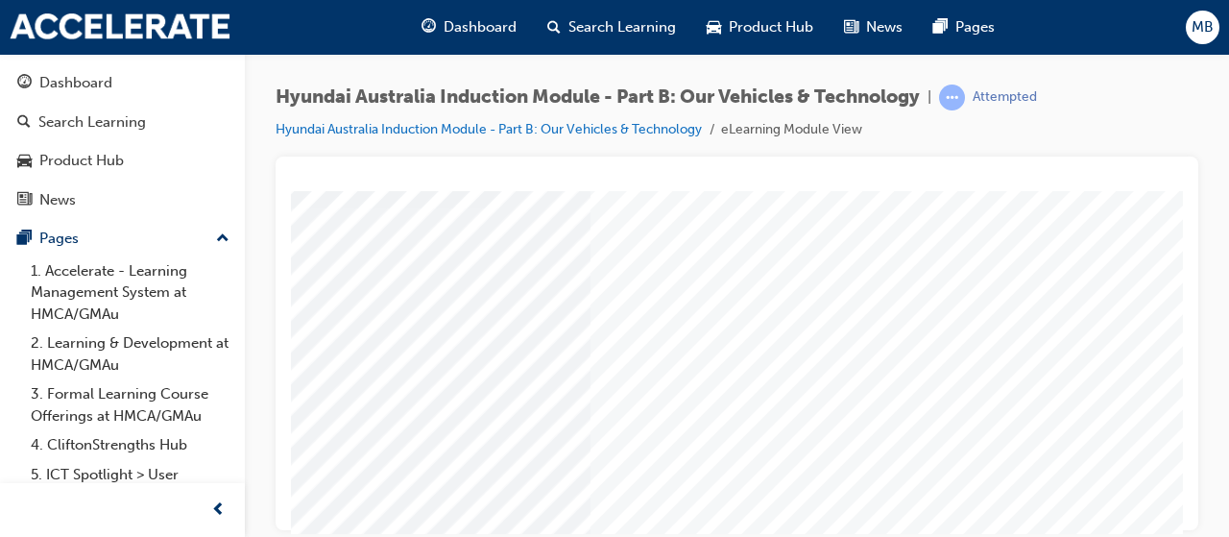
click at [937, 459] on div at bounding box center [944, 354] width 1306 height 691
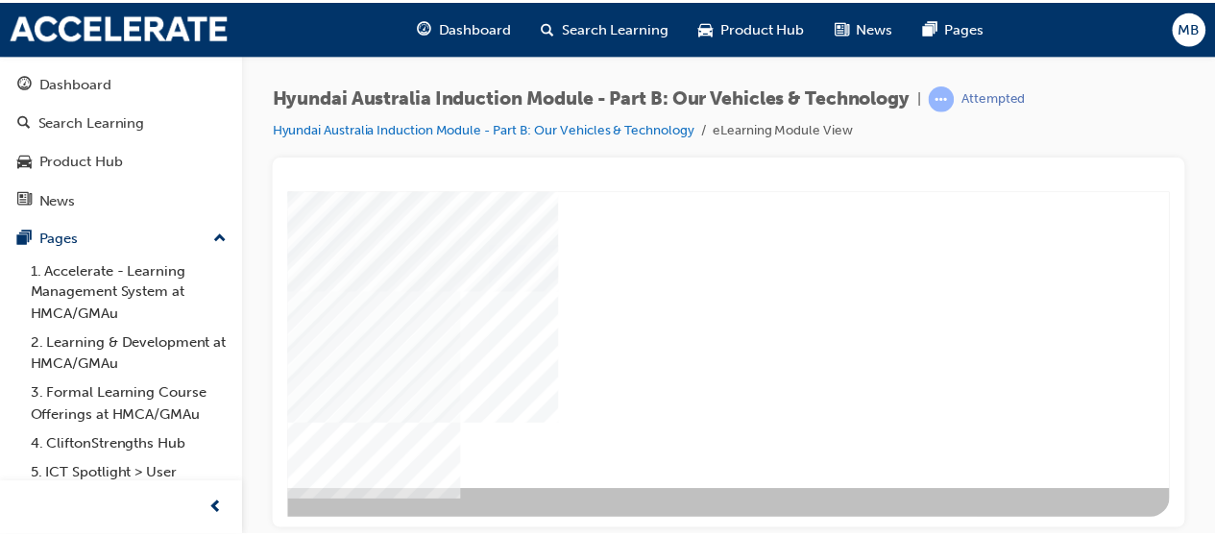
scroll to position [391, 428]
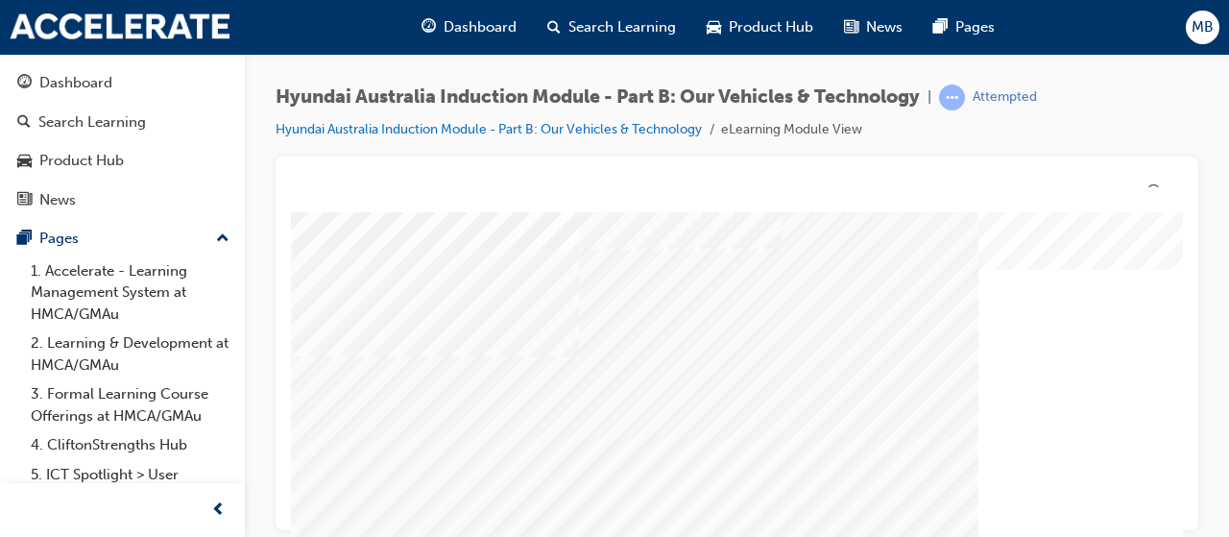
scroll to position [0, 0]
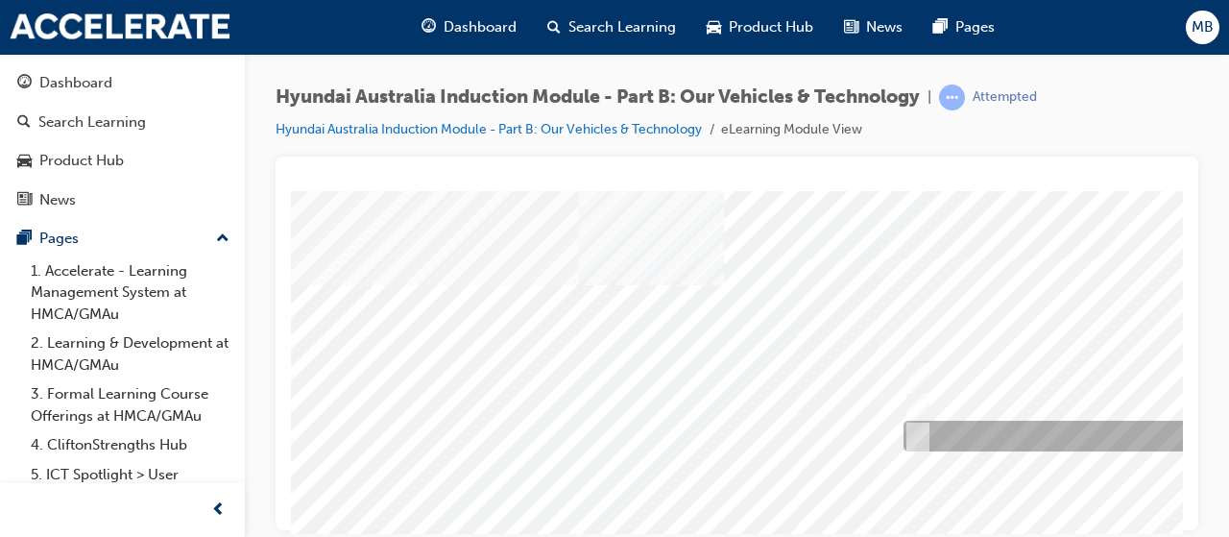
click at [981, 438] on div at bounding box center [1218, 436] width 638 height 31
radio input "true"
click at [981, 438] on div at bounding box center [1218, 436] width 638 height 31
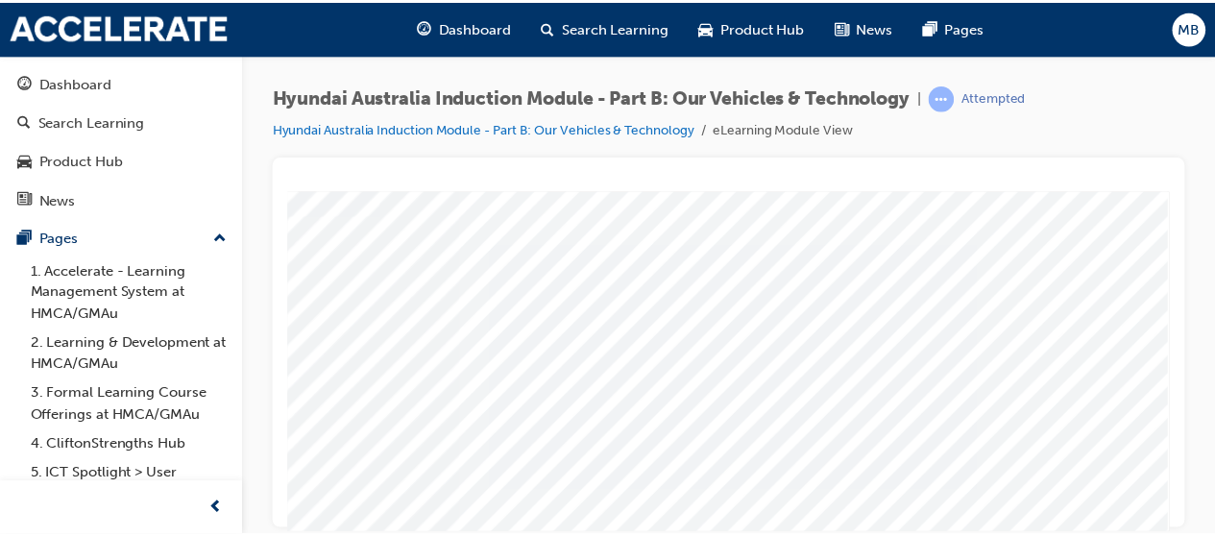
scroll to position [392, 428]
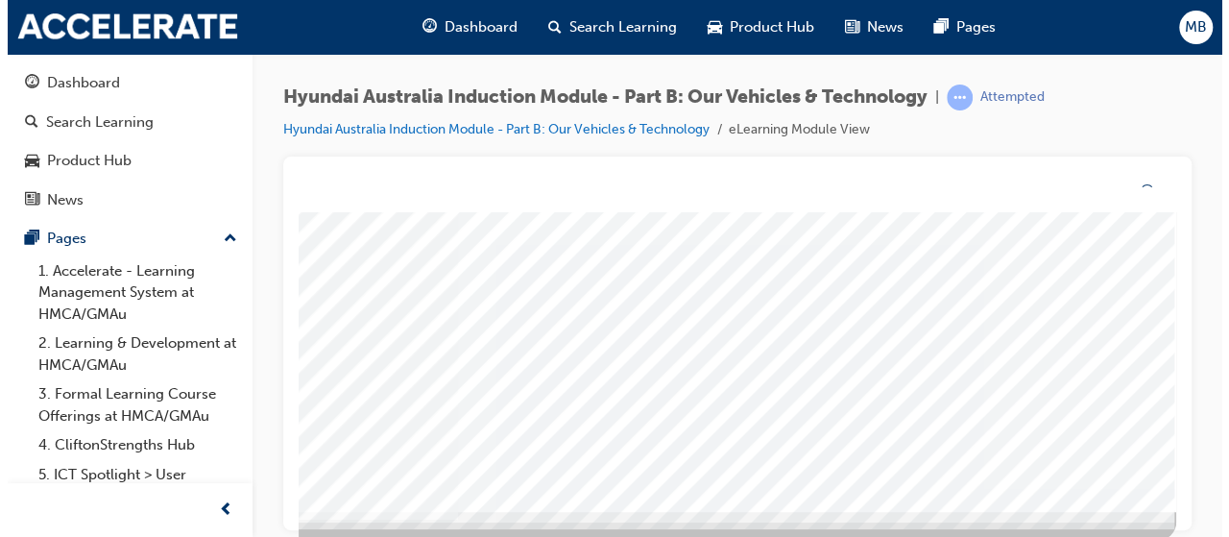
scroll to position [0, 0]
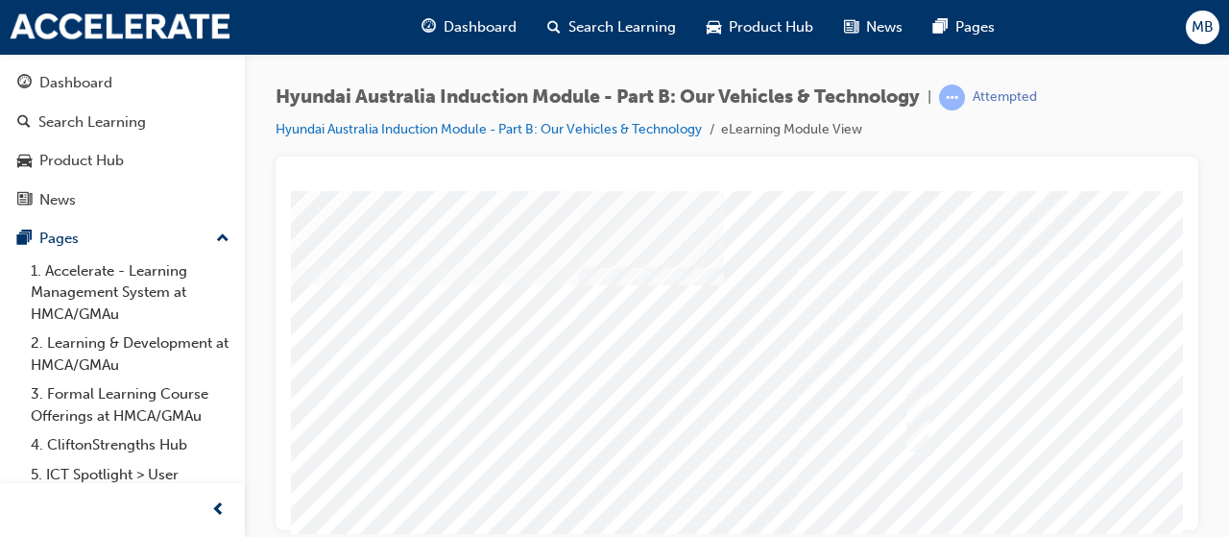
click at [1005, 469] on div at bounding box center [944, 535] width 1306 height 691
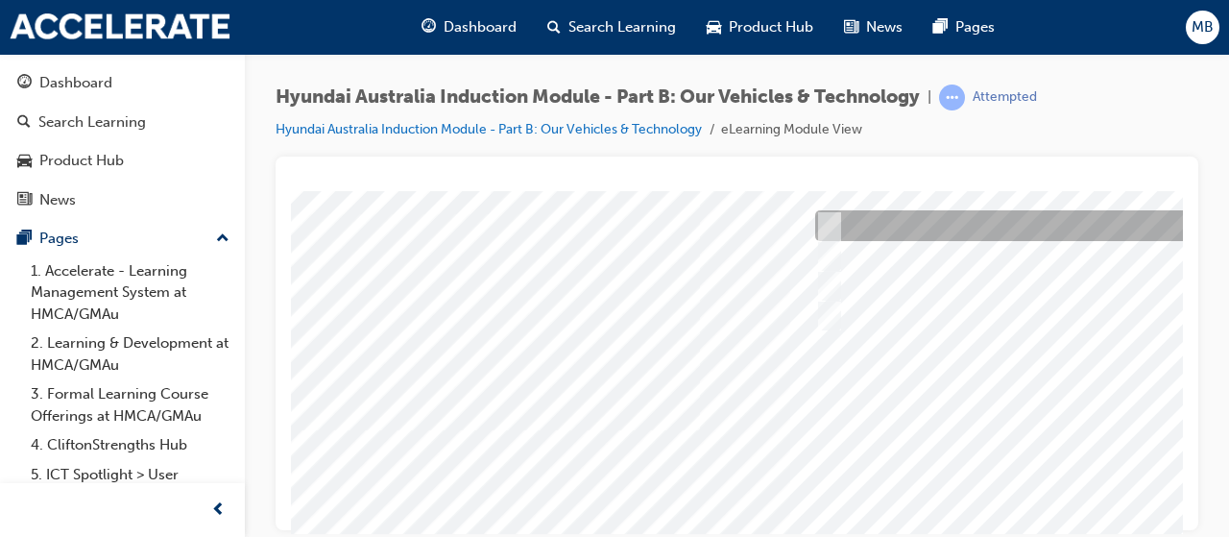
click at [843, 222] on div at bounding box center [1129, 225] width 638 height 31
checkbox input "true"
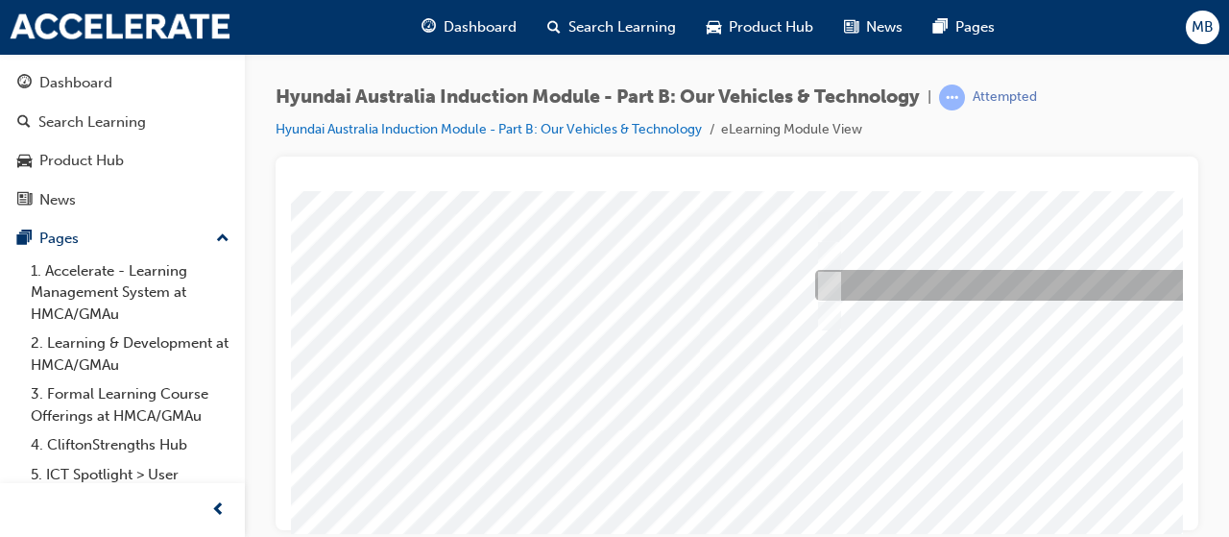
click at [835, 282] on div at bounding box center [1129, 285] width 638 height 31
checkbox input "true"
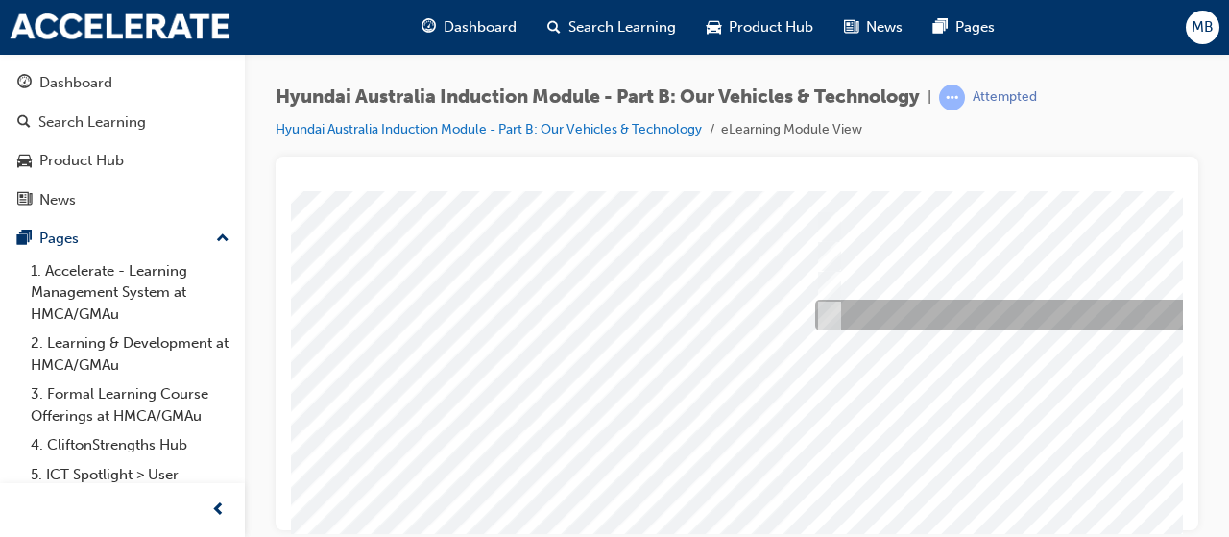
click at [830, 301] on div at bounding box center [1129, 315] width 638 height 31
checkbox input "true"
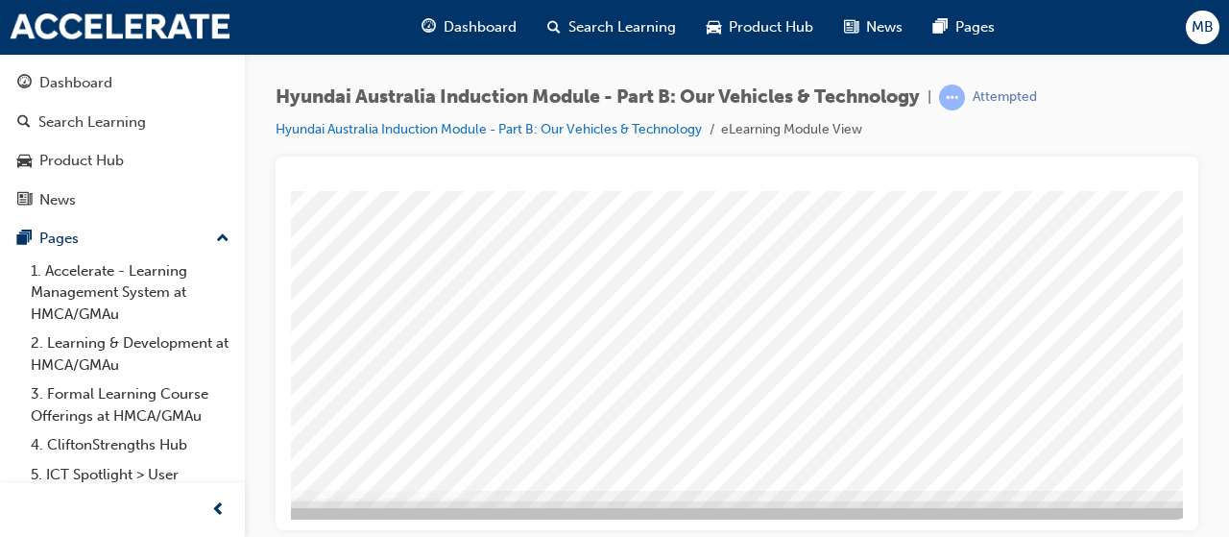
scroll to position [391, 402]
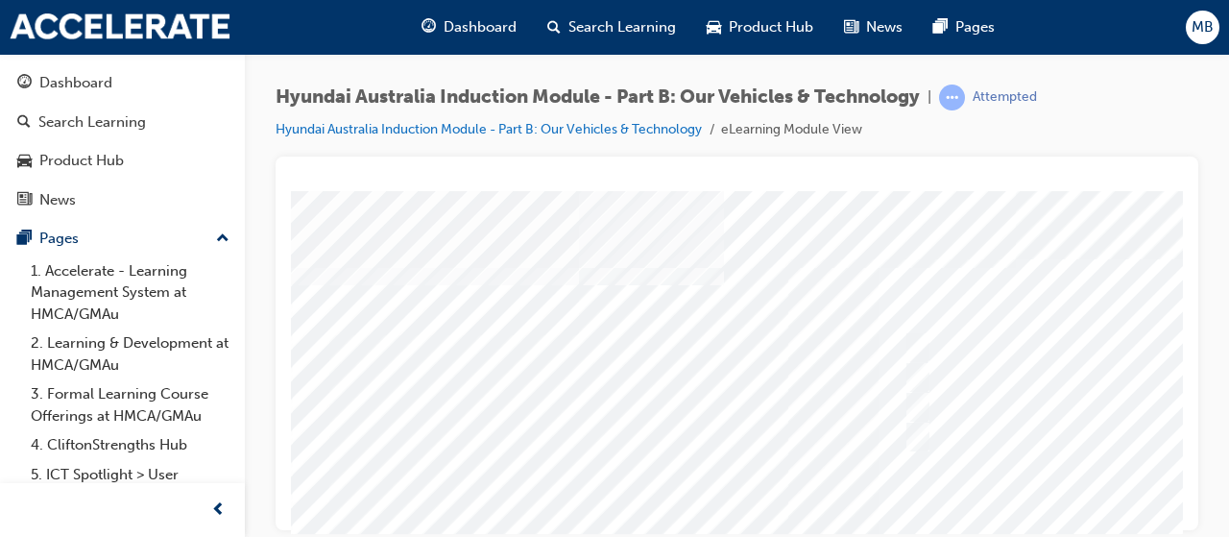
scroll to position [0, 0]
click at [955, 464] on div at bounding box center [944, 535] width 1306 height 691
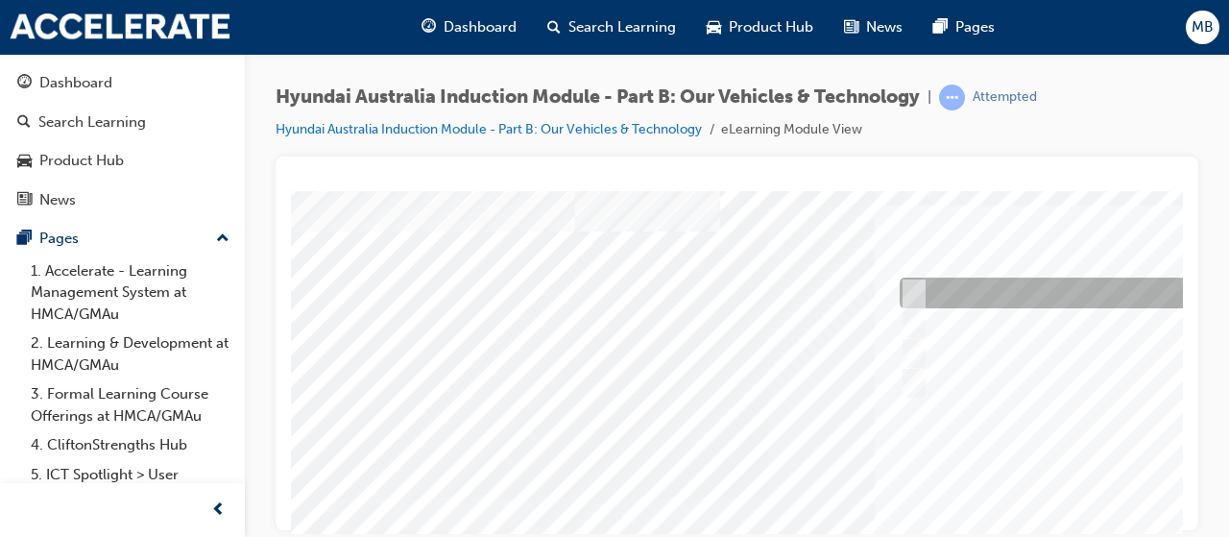
click at [927, 284] on div at bounding box center [1214, 292] width 638 height 31
checkbox input "true"
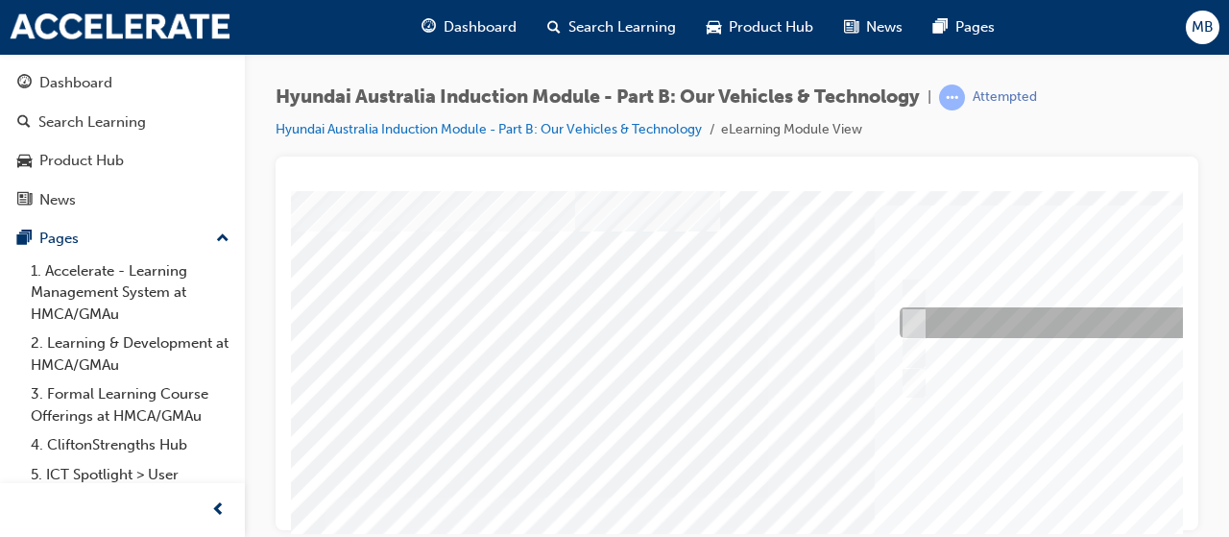
click at [926, 307] on div at bounding box center [1214, 322] width 638 height 31
checkbox input "true"
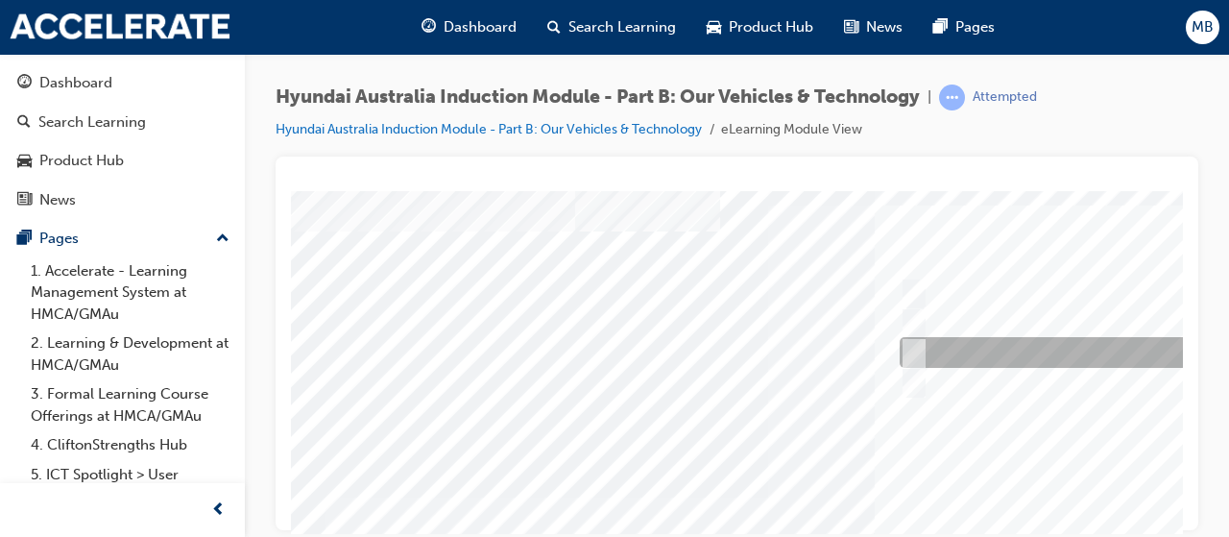
click at [924, 341] on div at bounding box center [1214, 352] width 638 height 31
checkbox input "true"
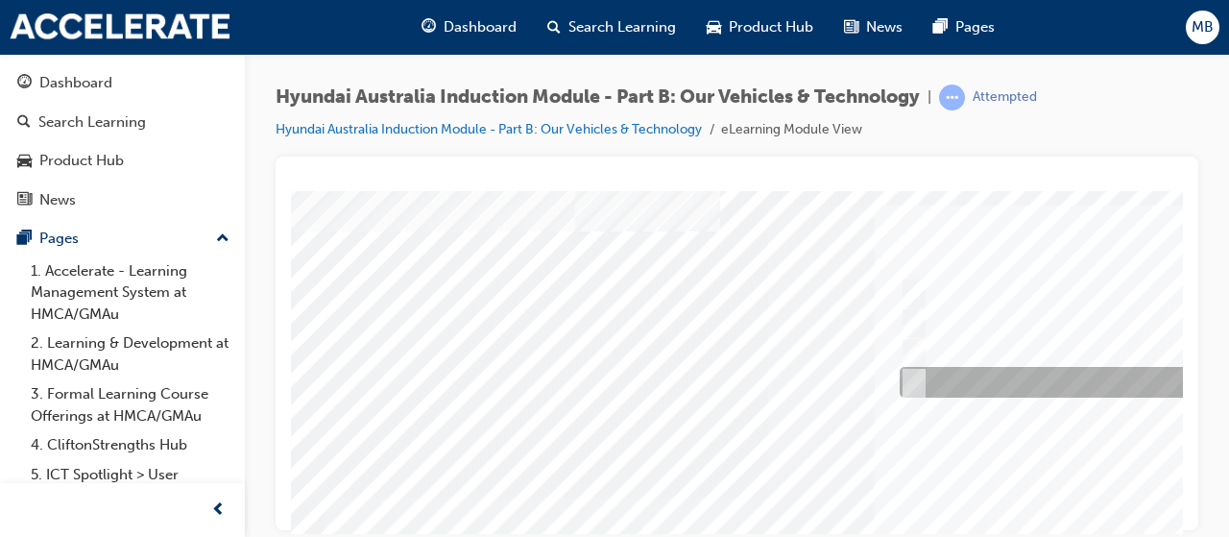
click at [925, 371] on div at bounding box center [1214, 382] width 638 height 31
checkbox input "true"
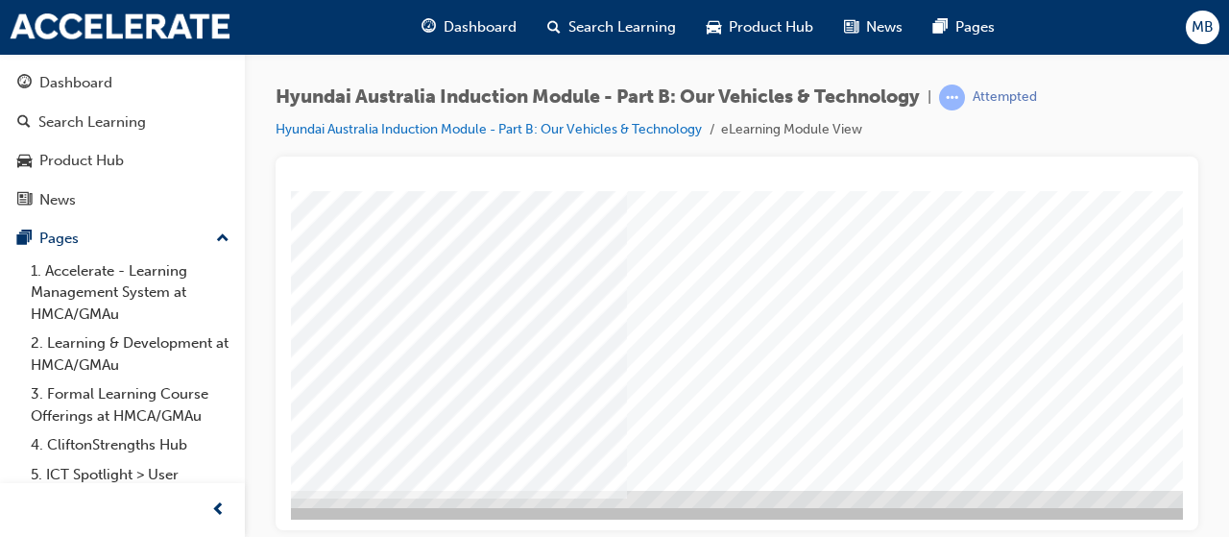
scroll to position [392, 253]
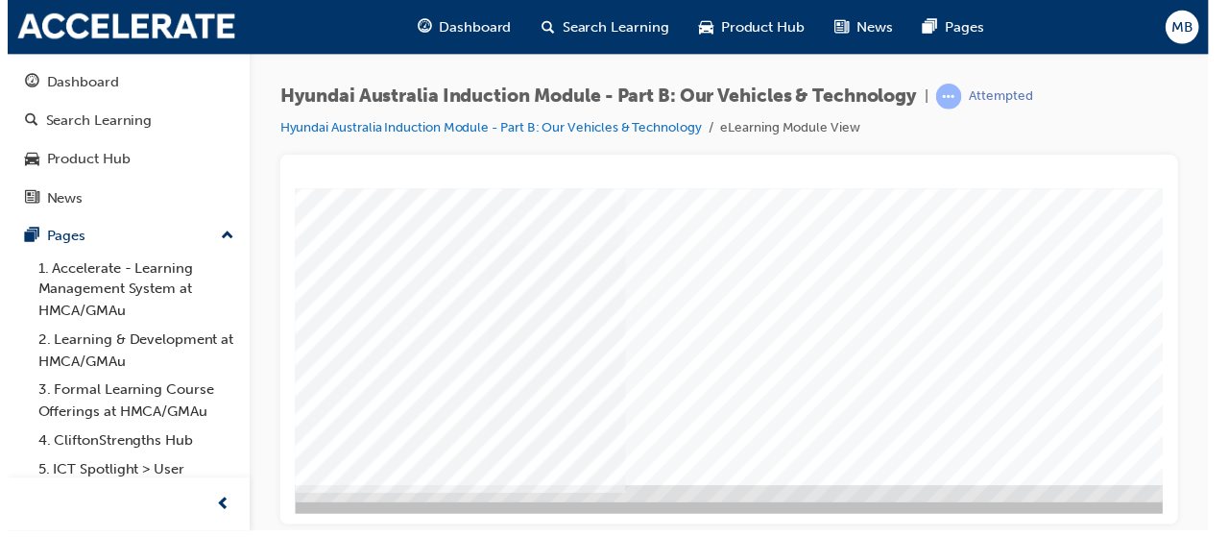
scroll to position [0, 0]
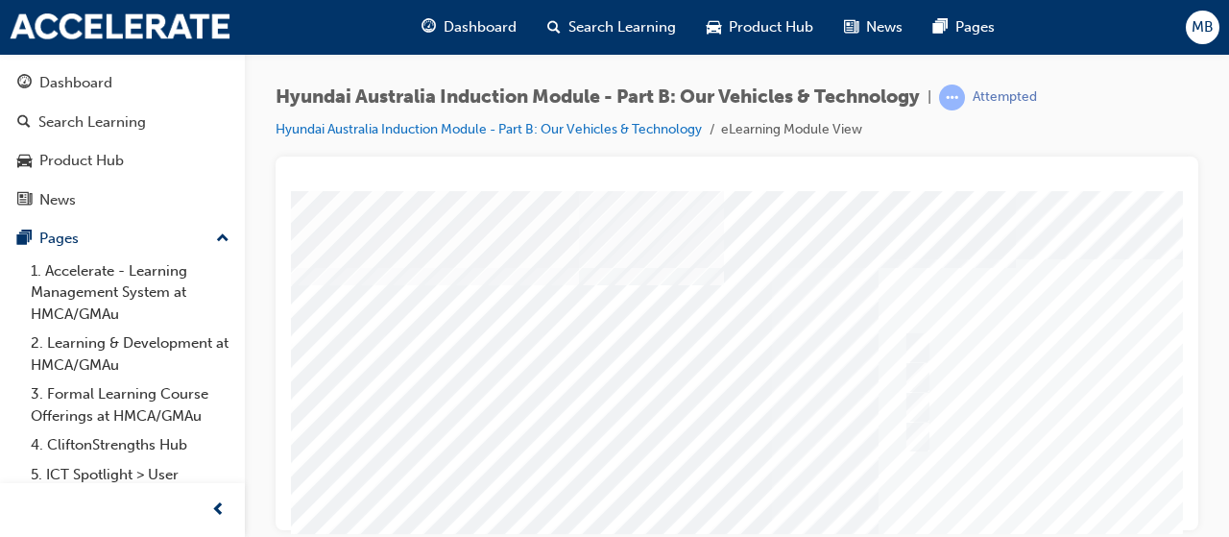
click at [966, 492] on div at bounding box center [944, 535] width 1306 height 691
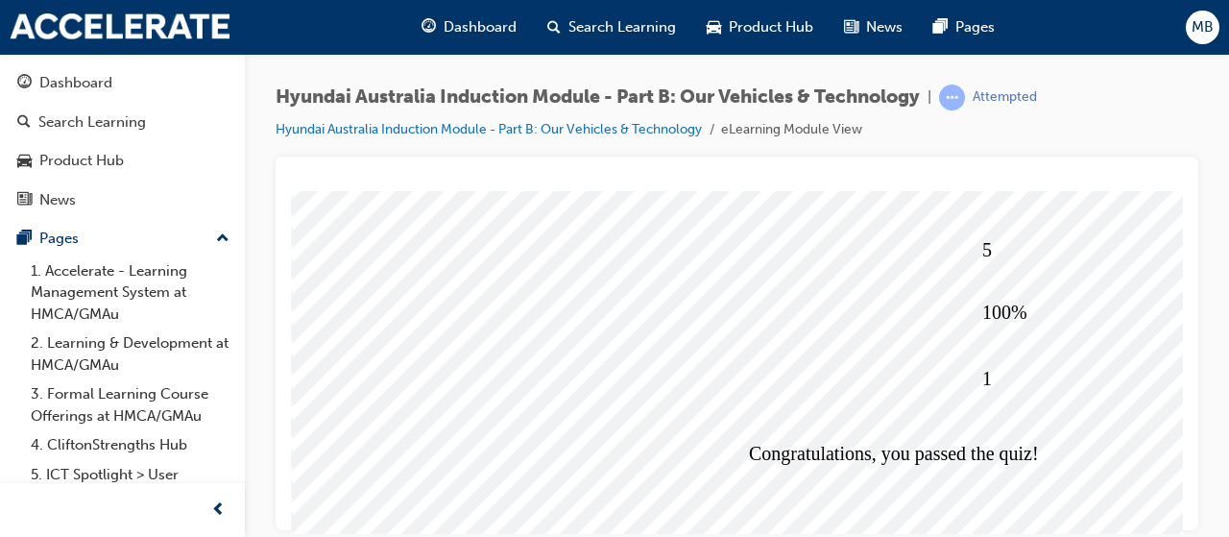
scroll to position [392, 0]
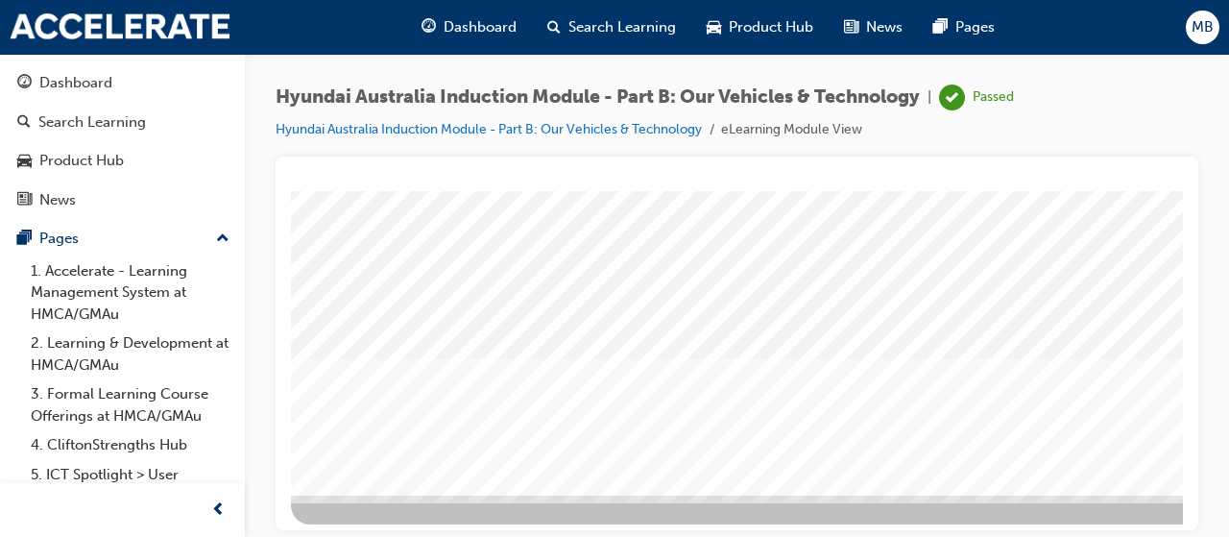
scroll to position [388, 0]
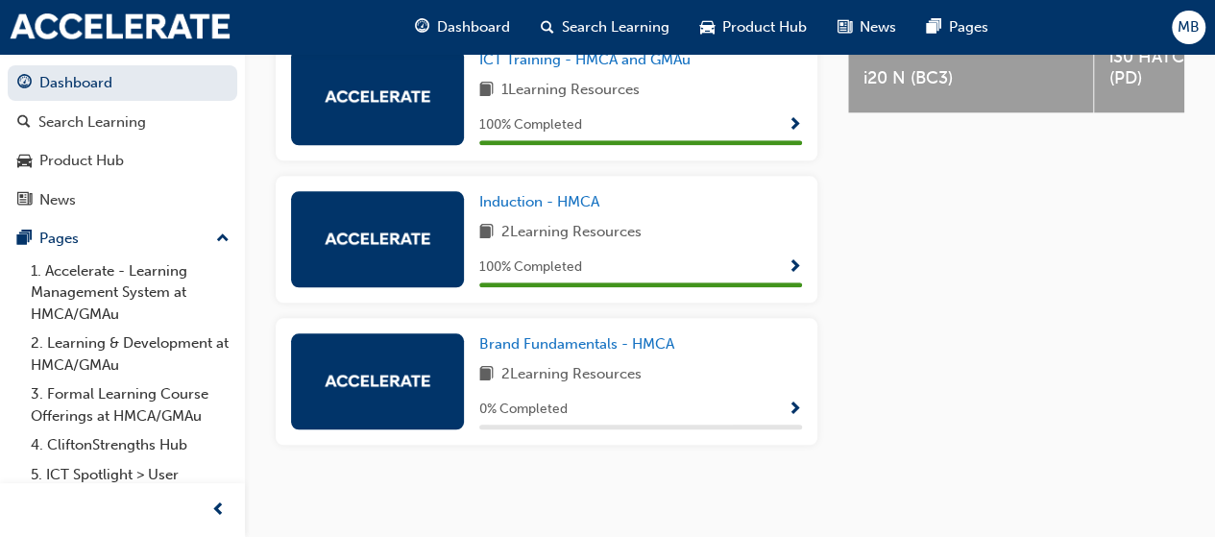
scroll to position [912, 0]
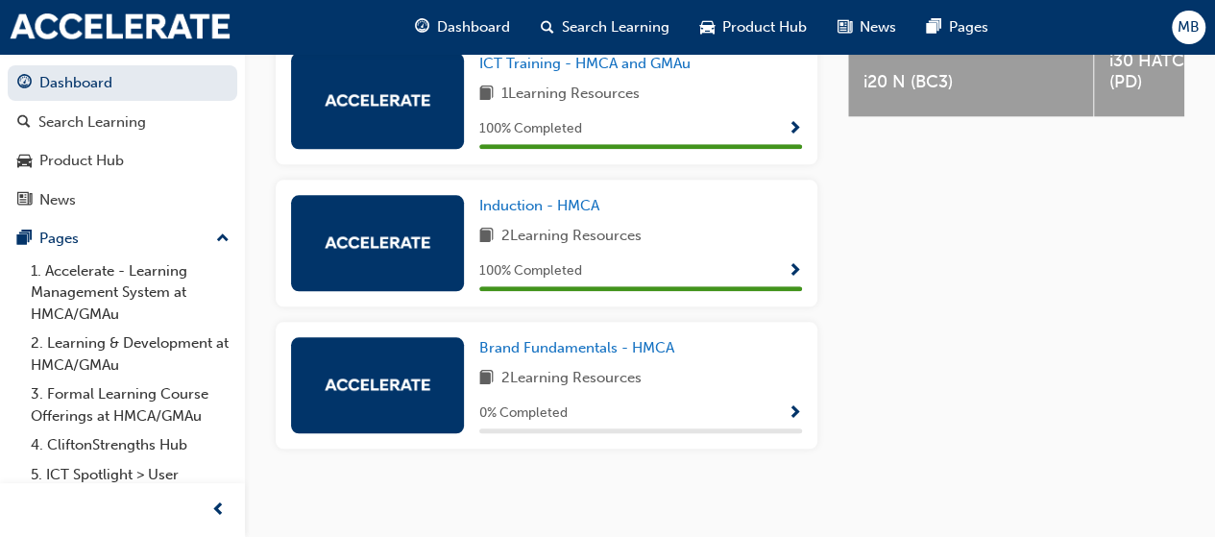
click at [797, 409] on span "Show Progress" at bounding box center [794, 413] width 14 height 17
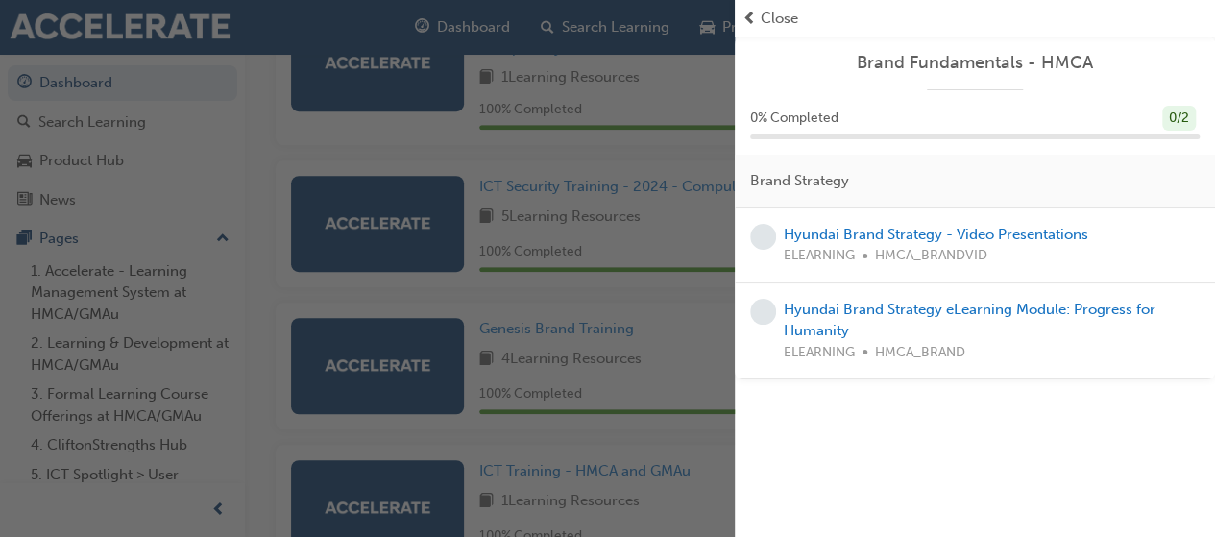
scroll to position [470, 0]
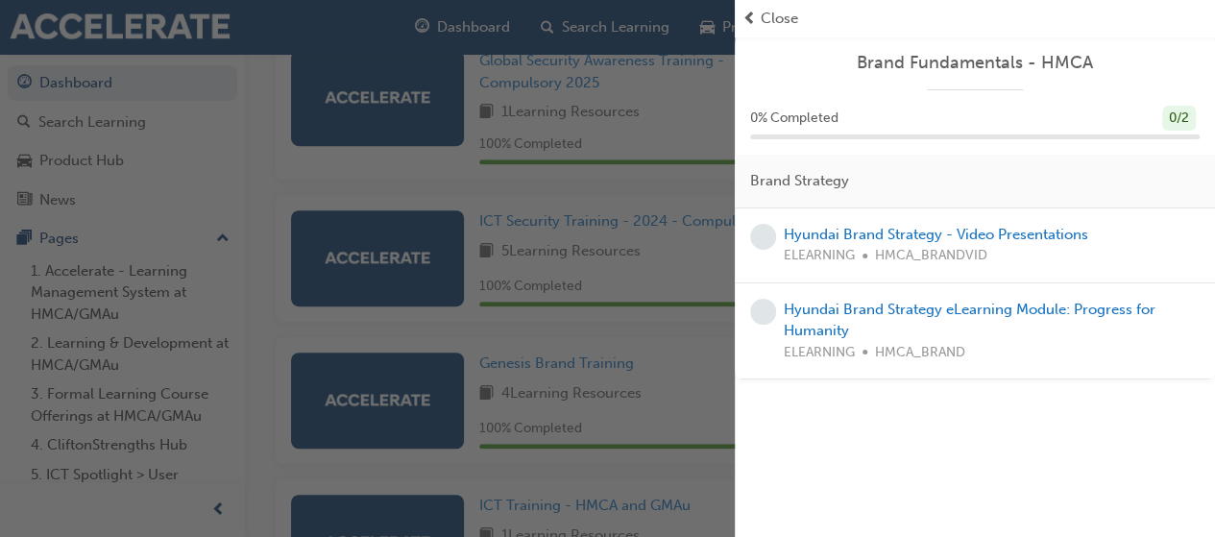
click at [638, 392] on div "button" at bounding box center [367, 268] width 734 height 537
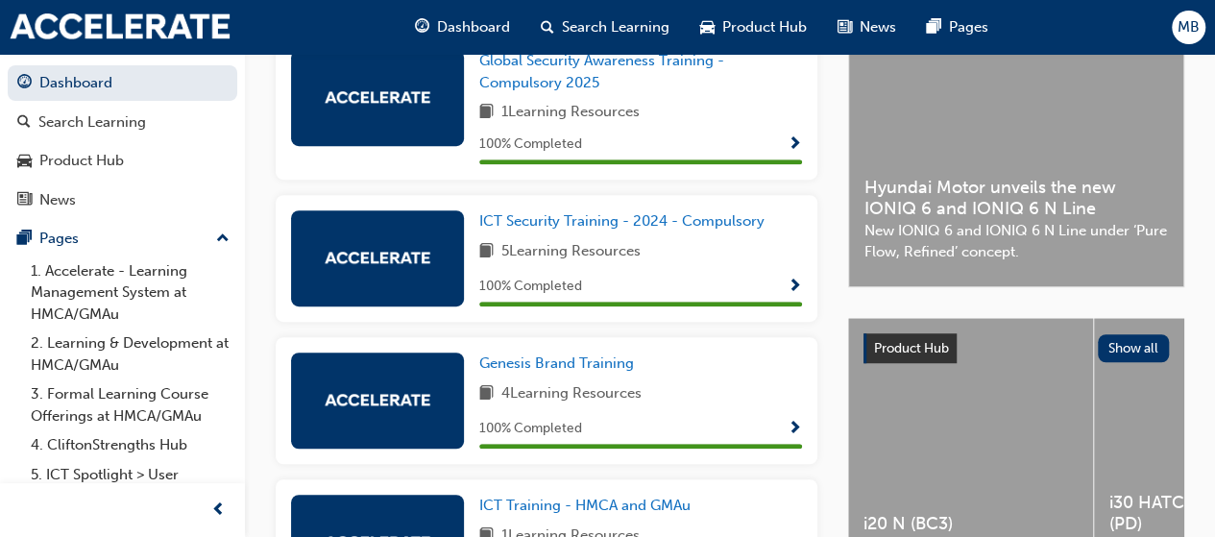
scroll to position [0, 0]
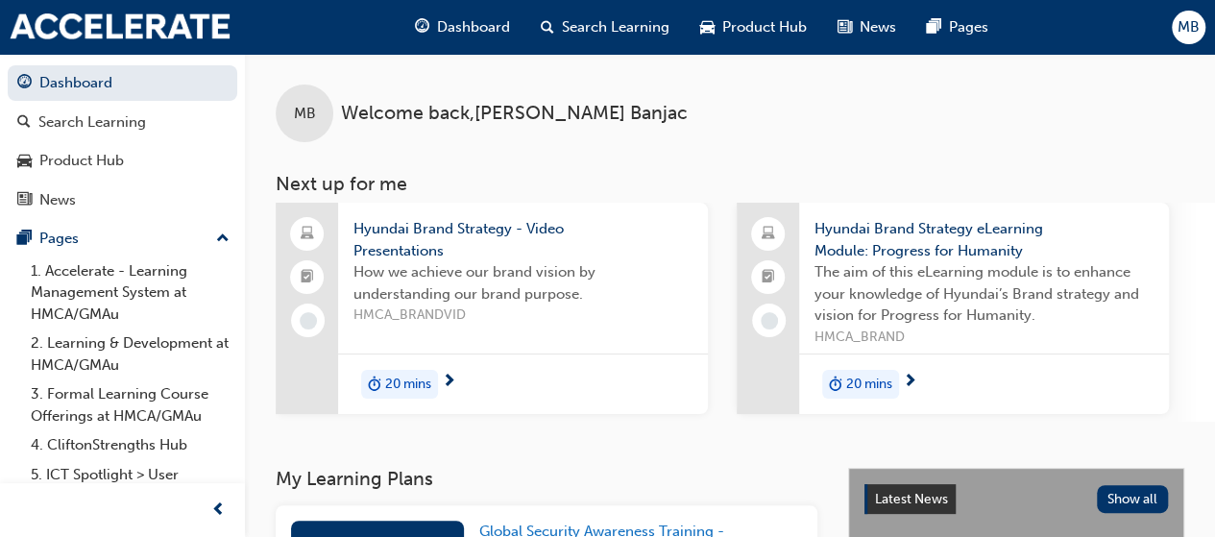
click at [407, 379] on span "20 mins" at bounding box center [408, 384] width 46 height 22
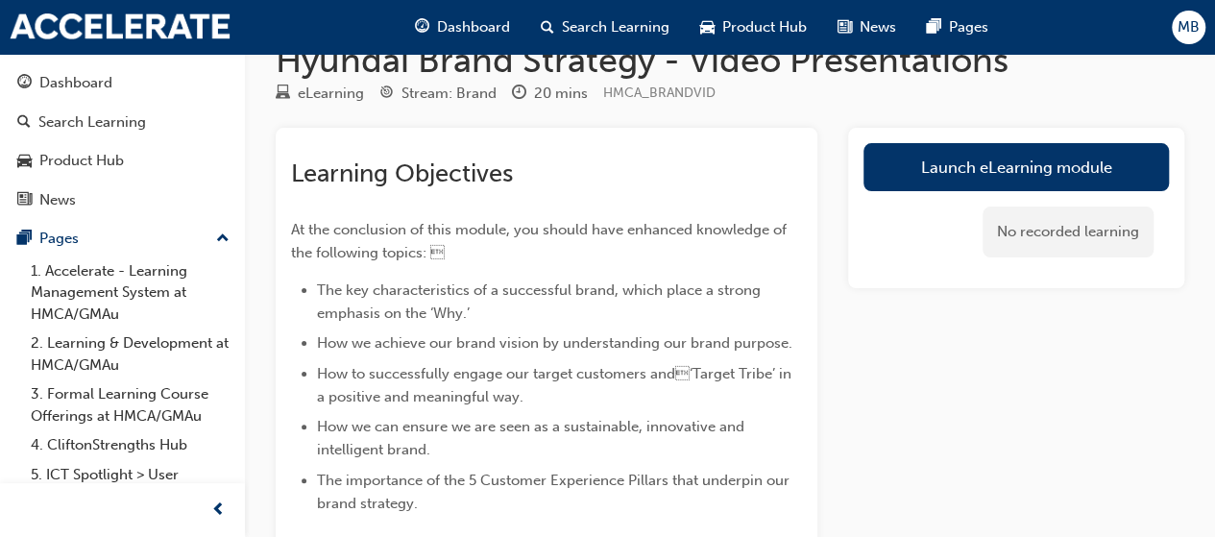
scroll to position [33, 0]
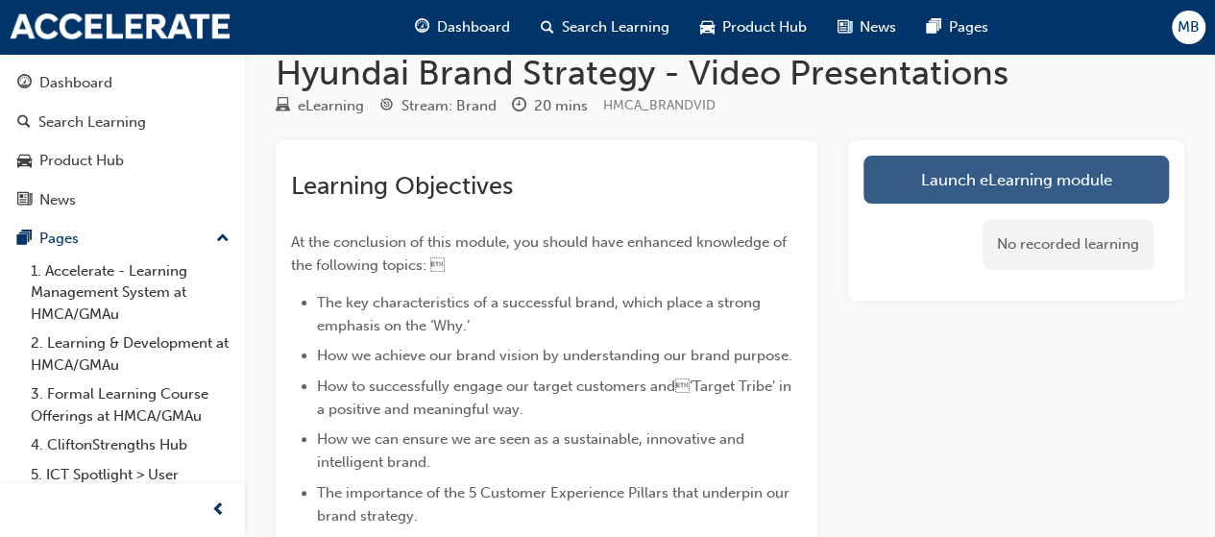
click at [954, 172] on link "Launch eLearning module" at bounding box center [1015, 180] width 305 height 48
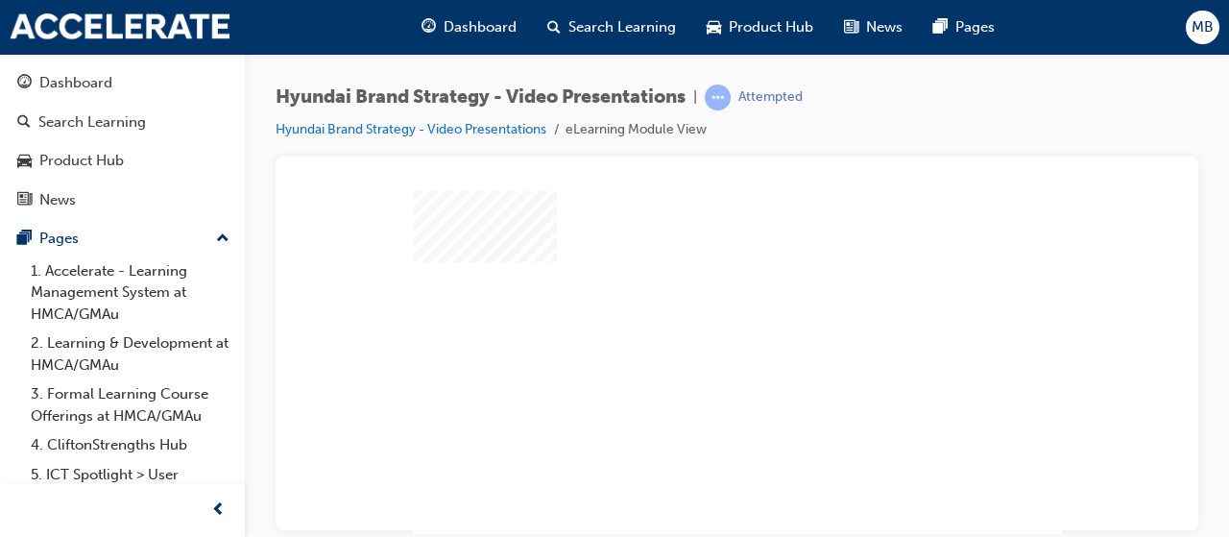
click at [1194, 36] on span "MB" at bounding box center [1202, 27] width 22 height 22
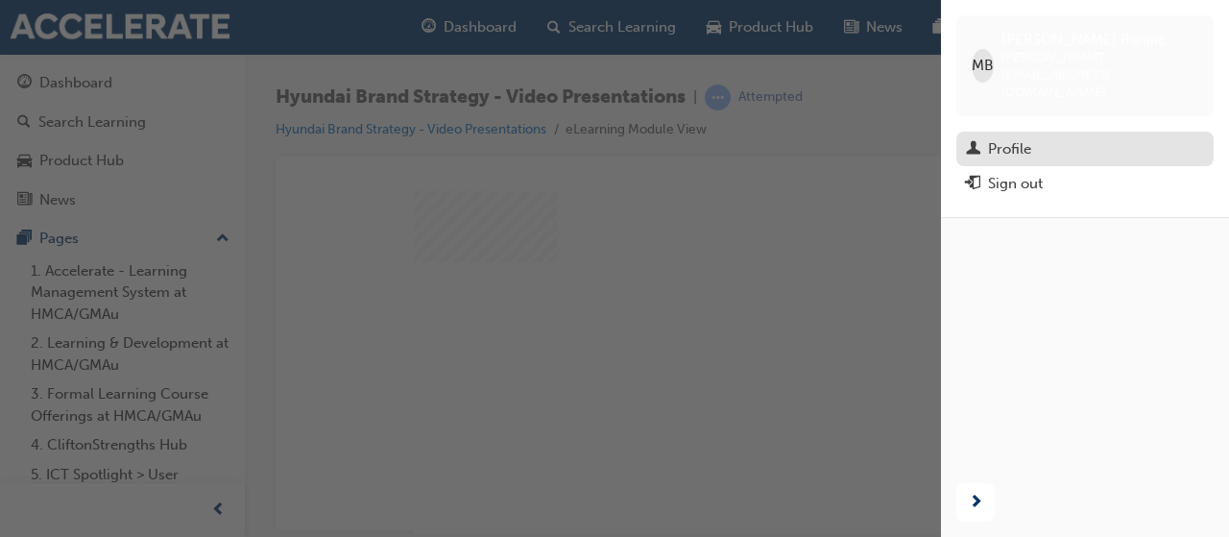
click at [1010, 138] on div "Profile" at bounding box center [1009, 149] width 43 height 22
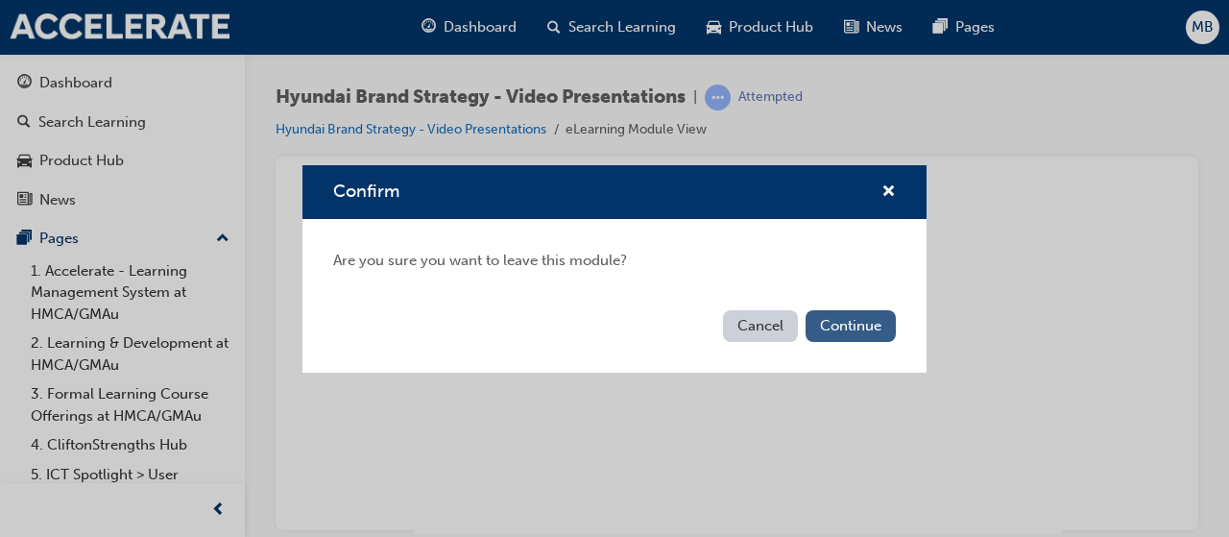
click at [837, 328] on button "Continue" at bounding box center [851, 326] width 90 height 32
